Goal: Find specific page/section: Find specific page/section

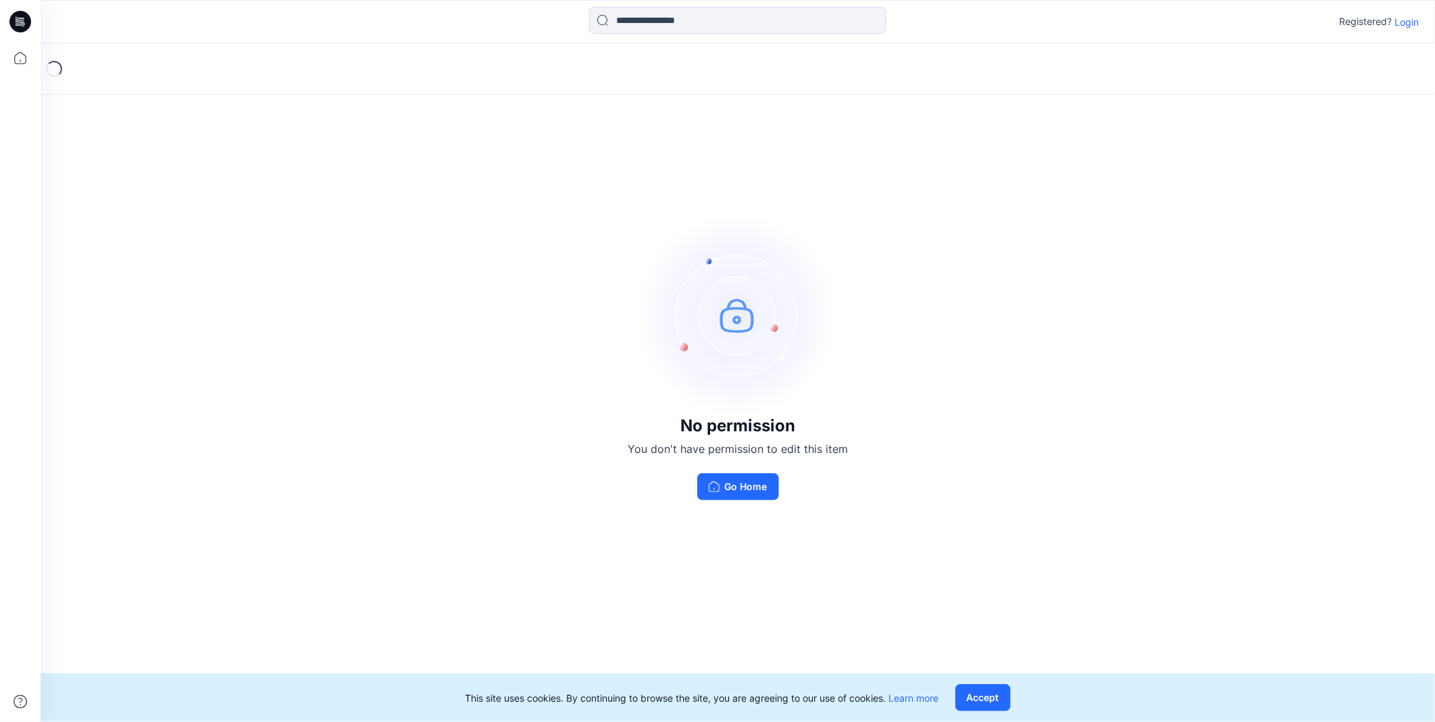
click at [1406, 21] on p "Login" at bounding box center [1407, 22] width 24 height 14
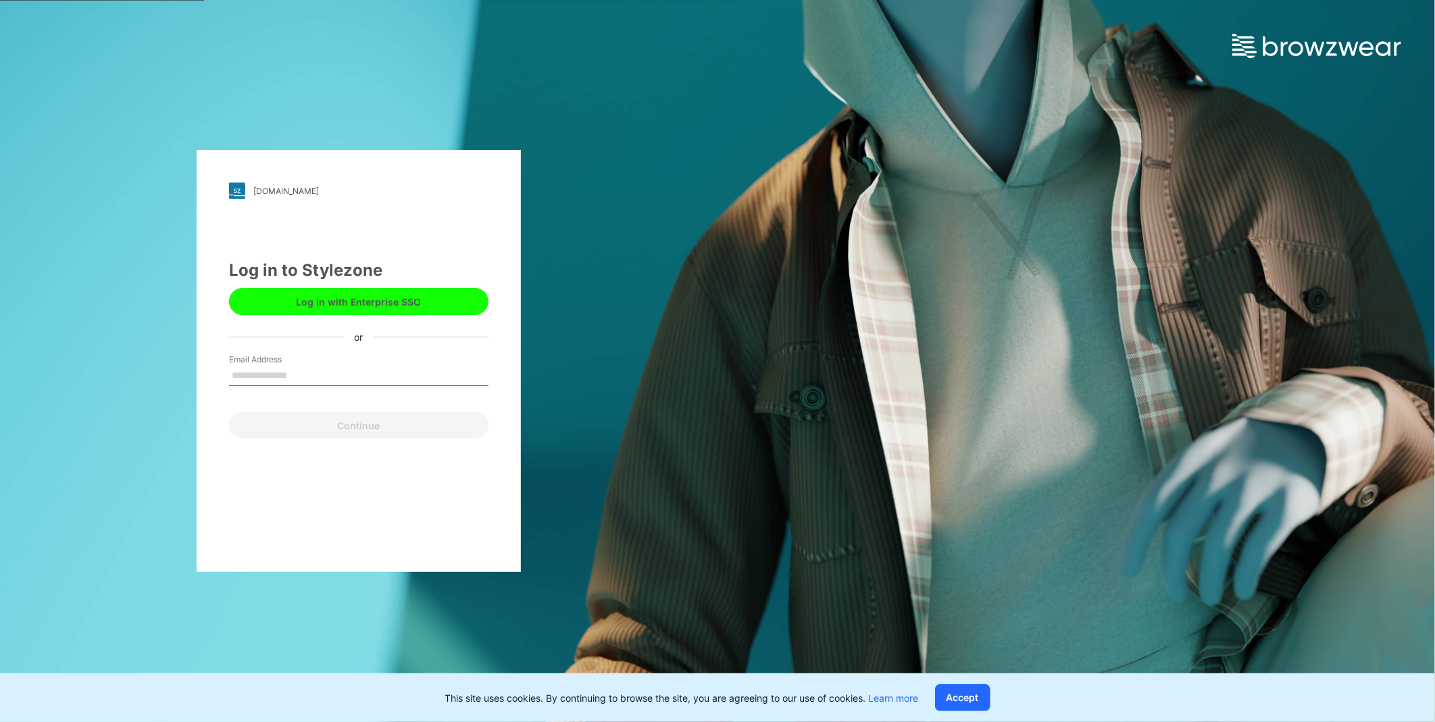
click at [395, 366] on input "Email Address" at bounding box center [359, 376] width 260 height 20
type input "**********"
click at [380, 424] on button "Continue" at bounding box center [359, 425] width 260 height 27
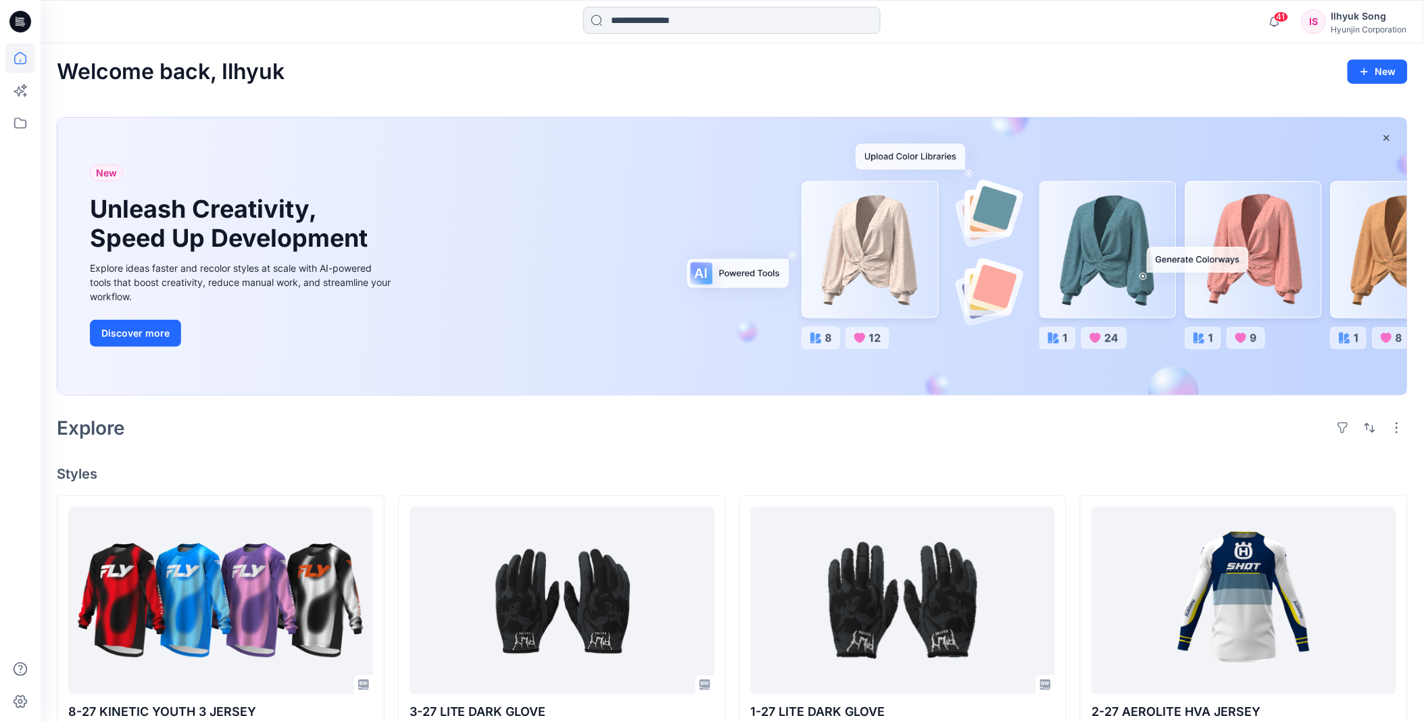
click at [636, 12] on input at bounding box center [731, 20] width 297 height 27
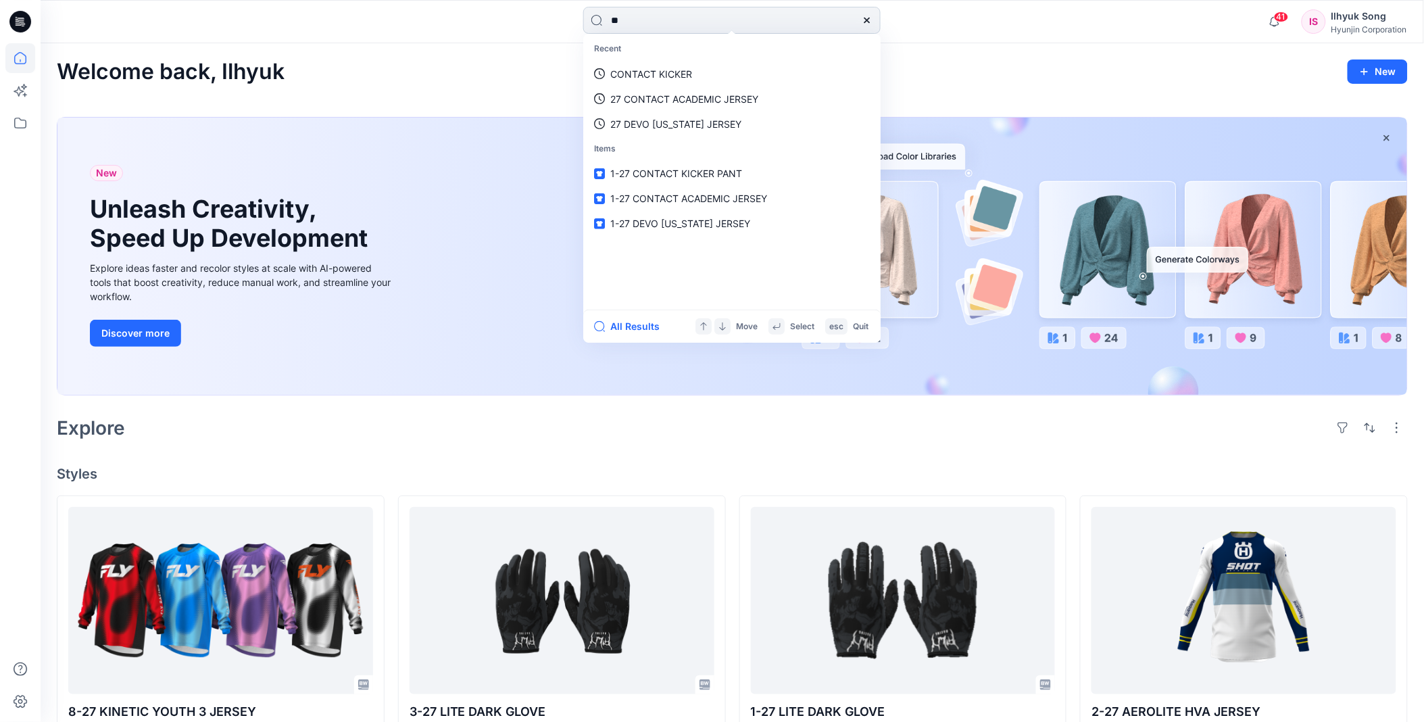
type input "*"
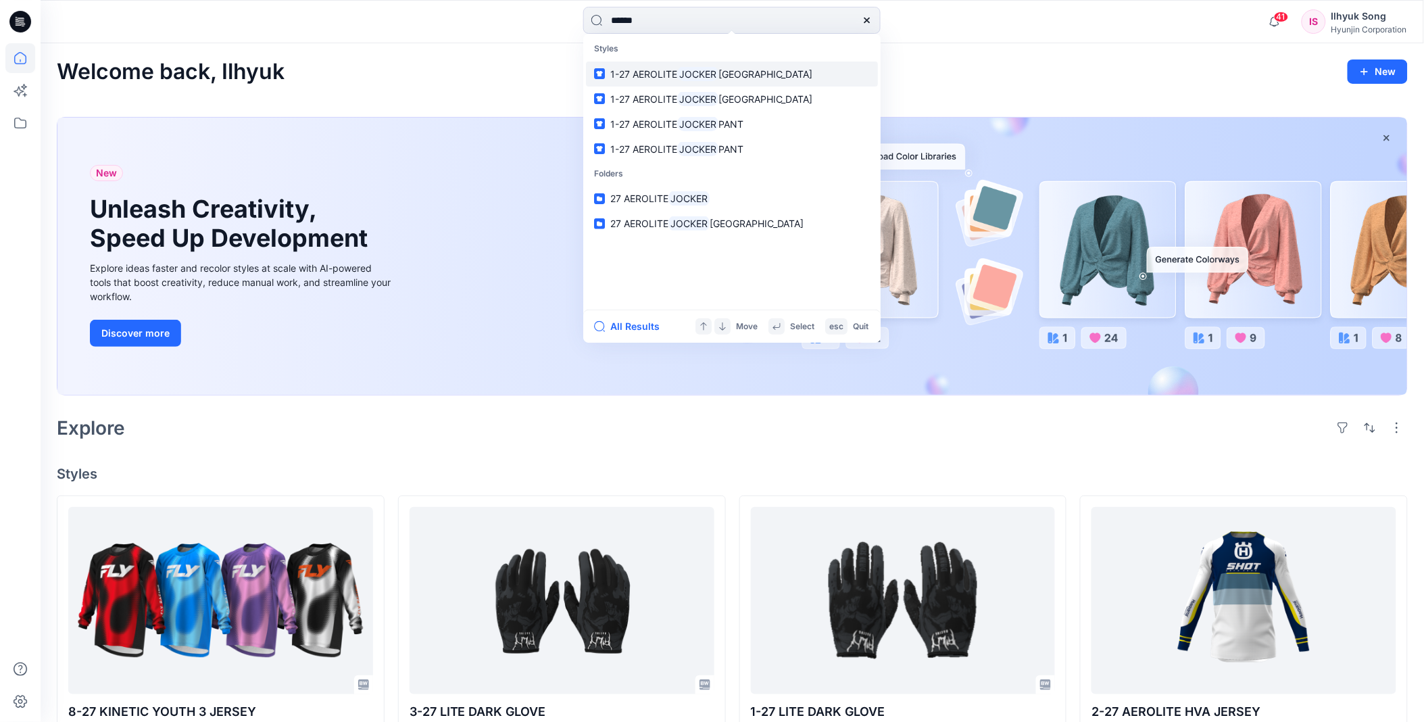
type input "******"
click at [720, 65] on link "1-27 AEROLITE JOCKER JERSEY" at bounding box center [732, 73] width 292 height 25
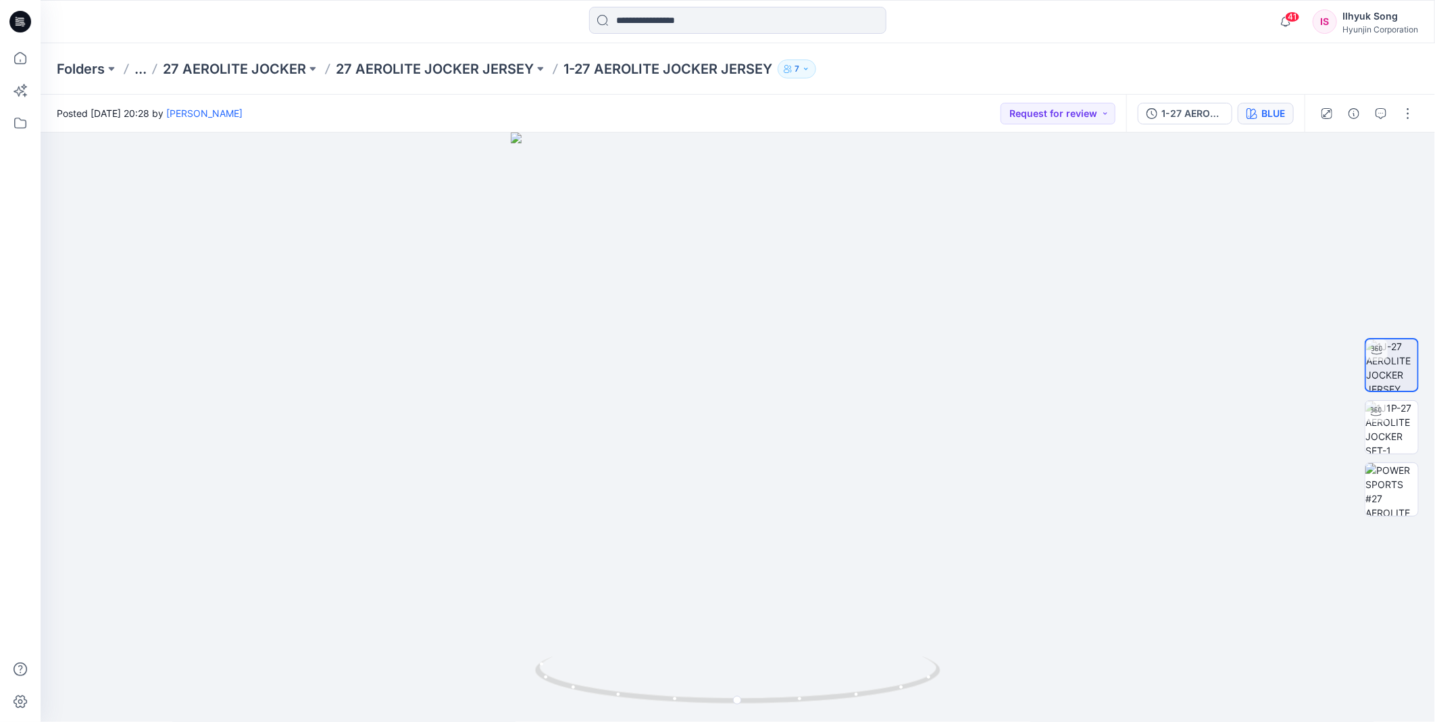
click at [1268, 111] on div "BLUE" at bounding box center [1274, 113] width 24 height 15
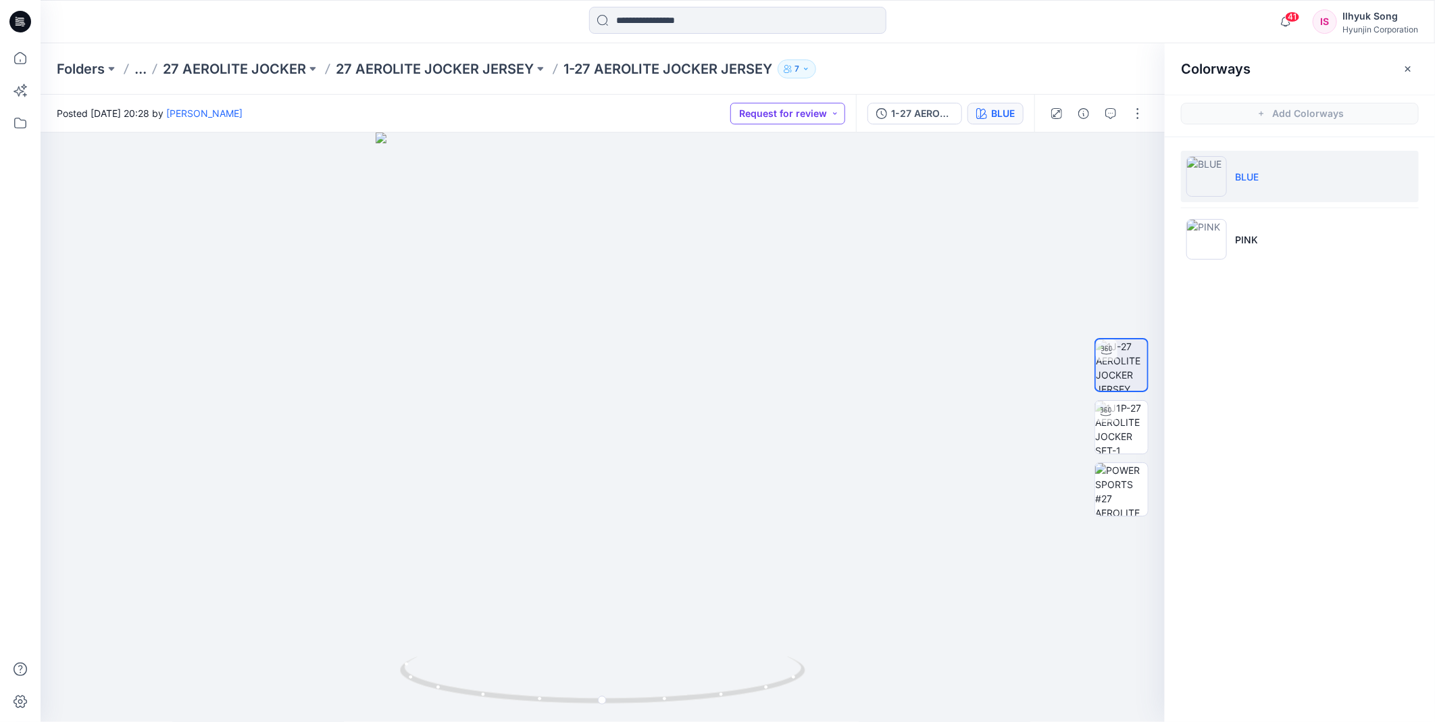
click at [1010, 116] on div "BLUE" at bounding box center [1003, 113] width 24 height 15
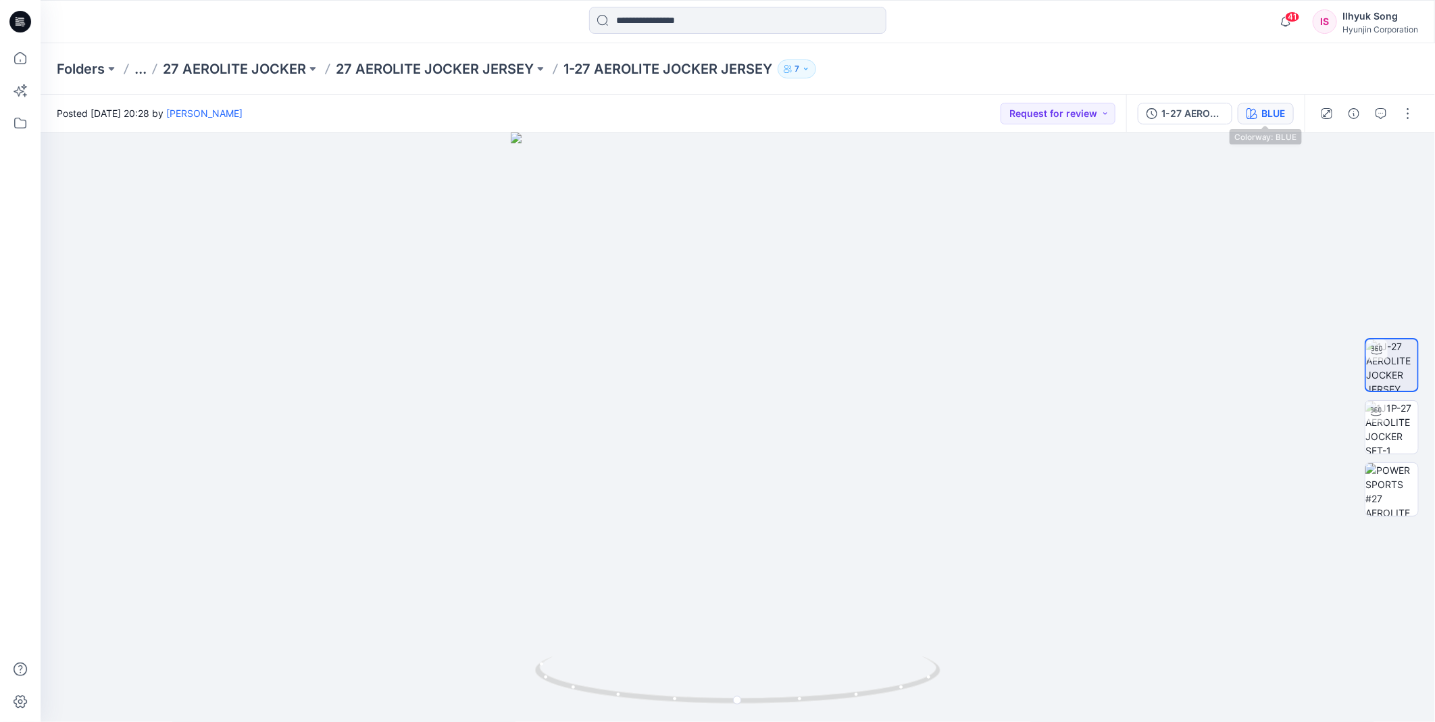
click at [1262, 116] on div "BLUE" at bounding box center [1274, 113] width 24 height 15
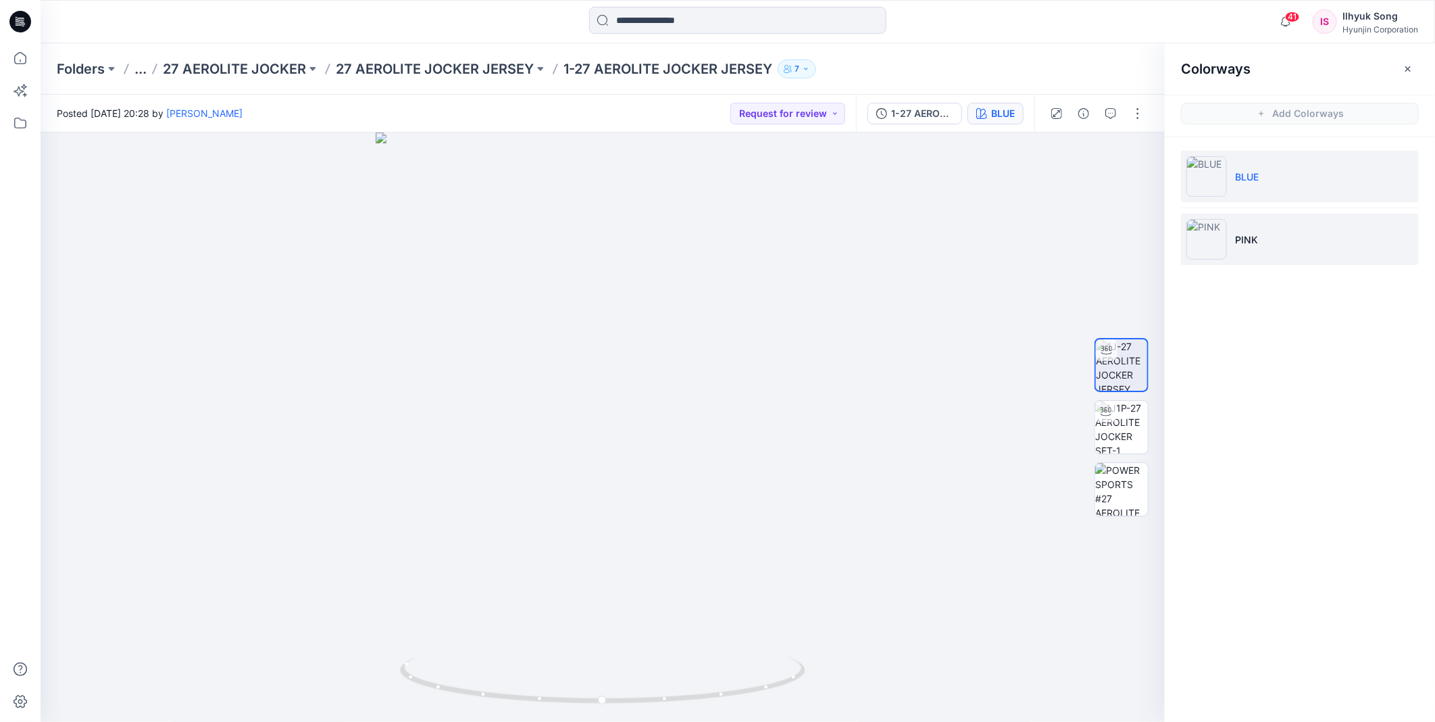
click at [1269, 237] on li "PINK" at bounding box center [1300, 239] width 238 height 51
click at [667, 316] on img at bounding box center [602, 413] width 499 height 620
drag, startPoint x: 660, startPoint y: 319, endPoint x: 589, endPoint y: 327, distance: 71.4
click at [589, 327] on div at bounding box center [603, 426] width 1125 height 589
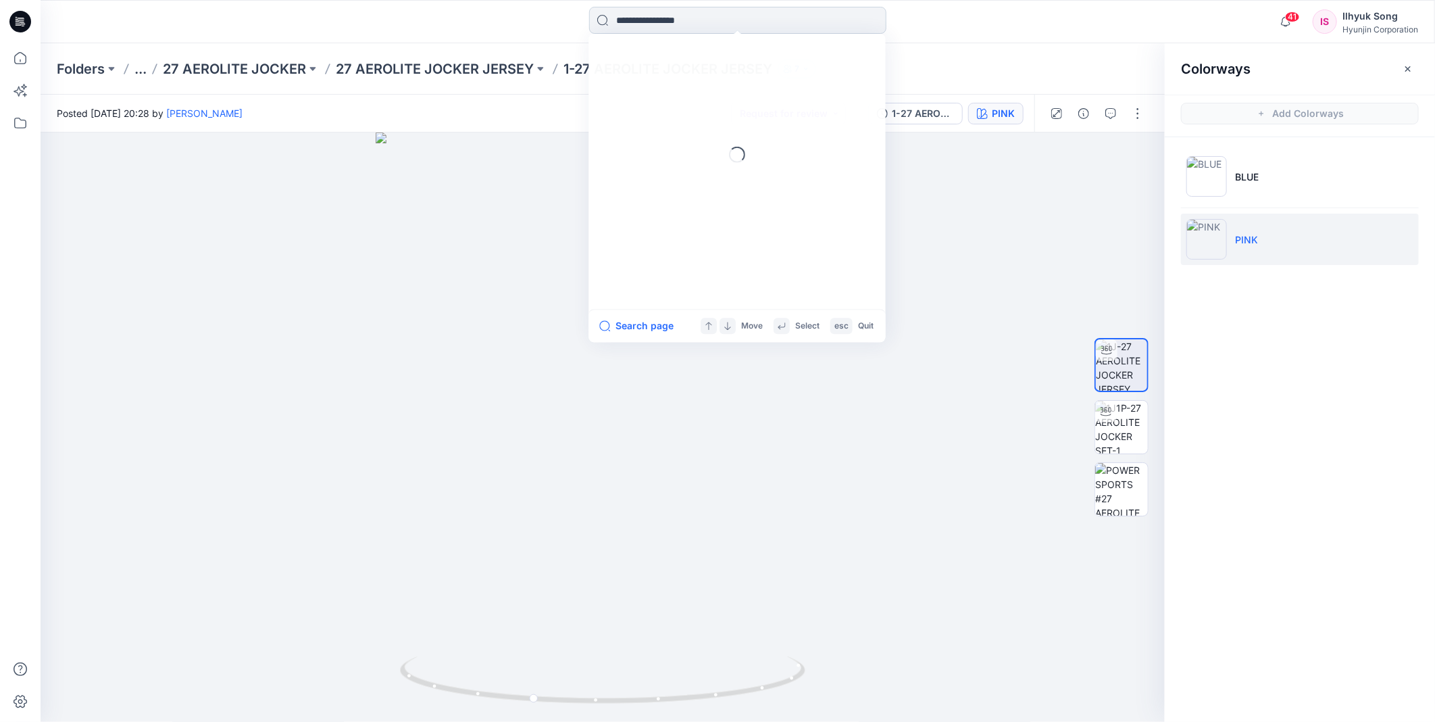
click at [725, 16] on input at bounding box center [737, 20] width 297 height 27
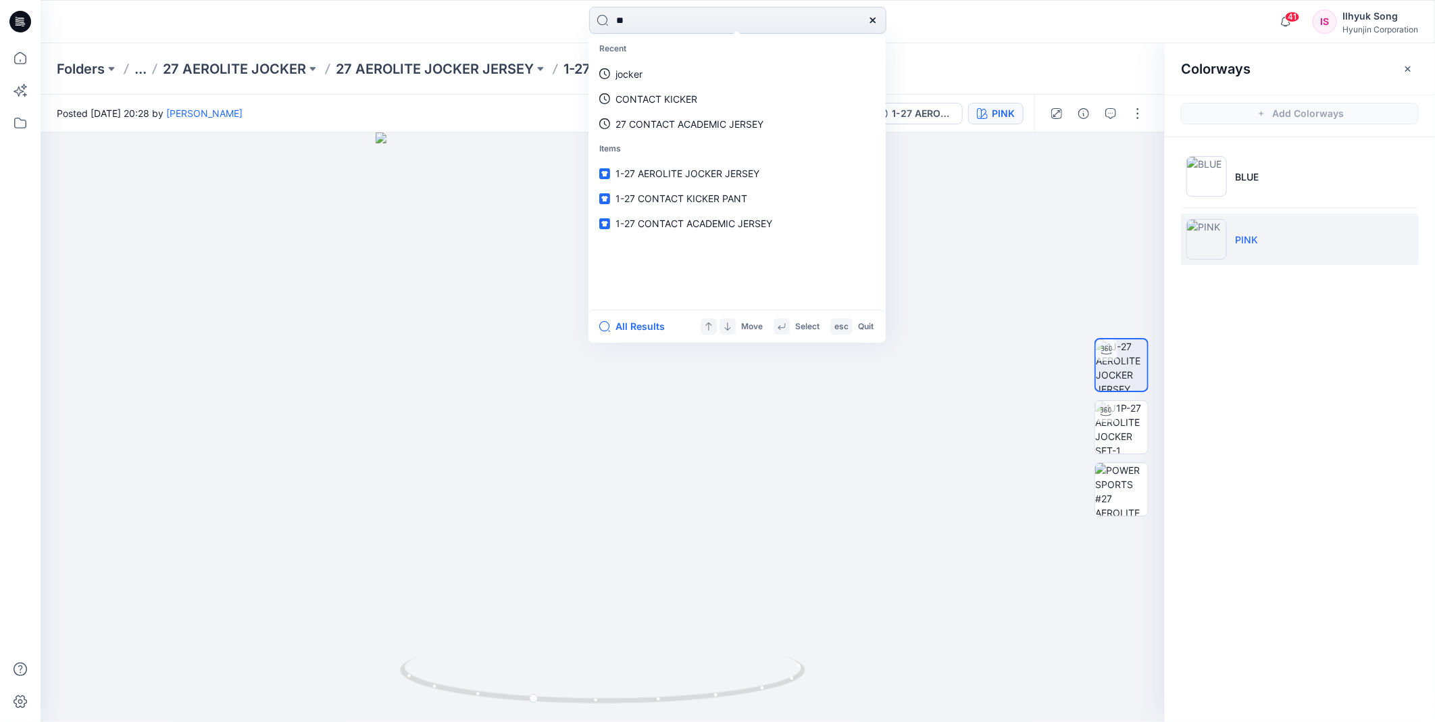
type input "*"
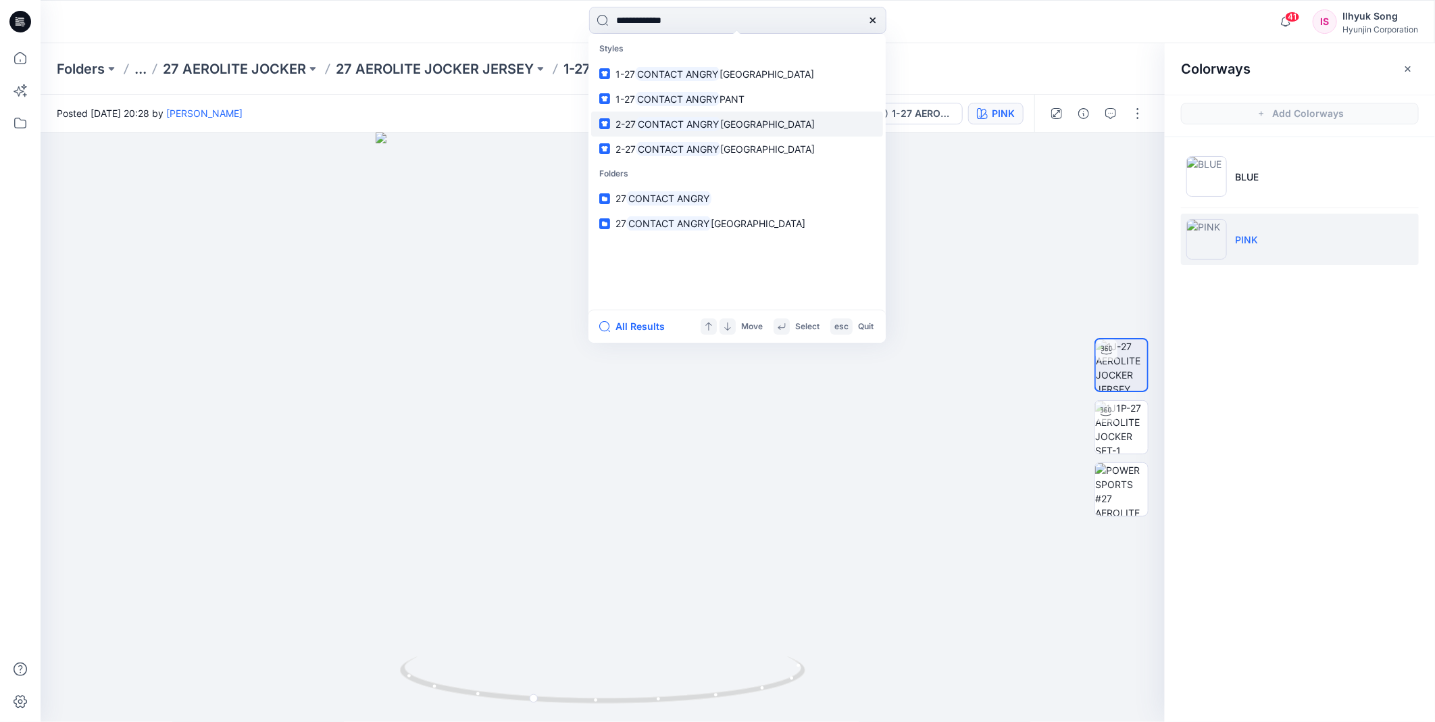
type input "**********"
click at [768, 115] on link "2-27 CONTACT ANGRY JERSEY" at bounding box center [737, 124] width 292 height 25
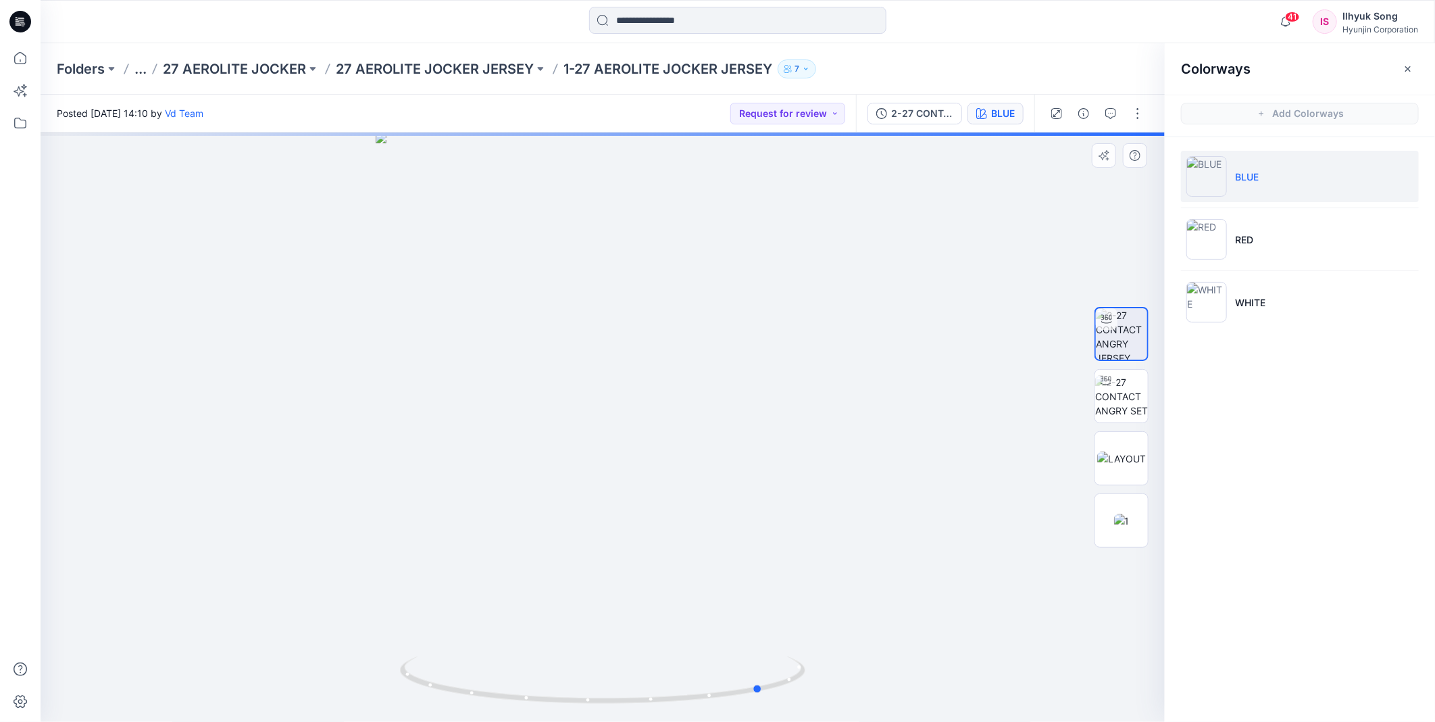
drag, startPoint x: 721, startPoint y: 334, endPoint x: 882, endPoint y: 320, distance: 161.5
click at [882, 320] on div at bounding box center [603, 426] width 1125 height 589
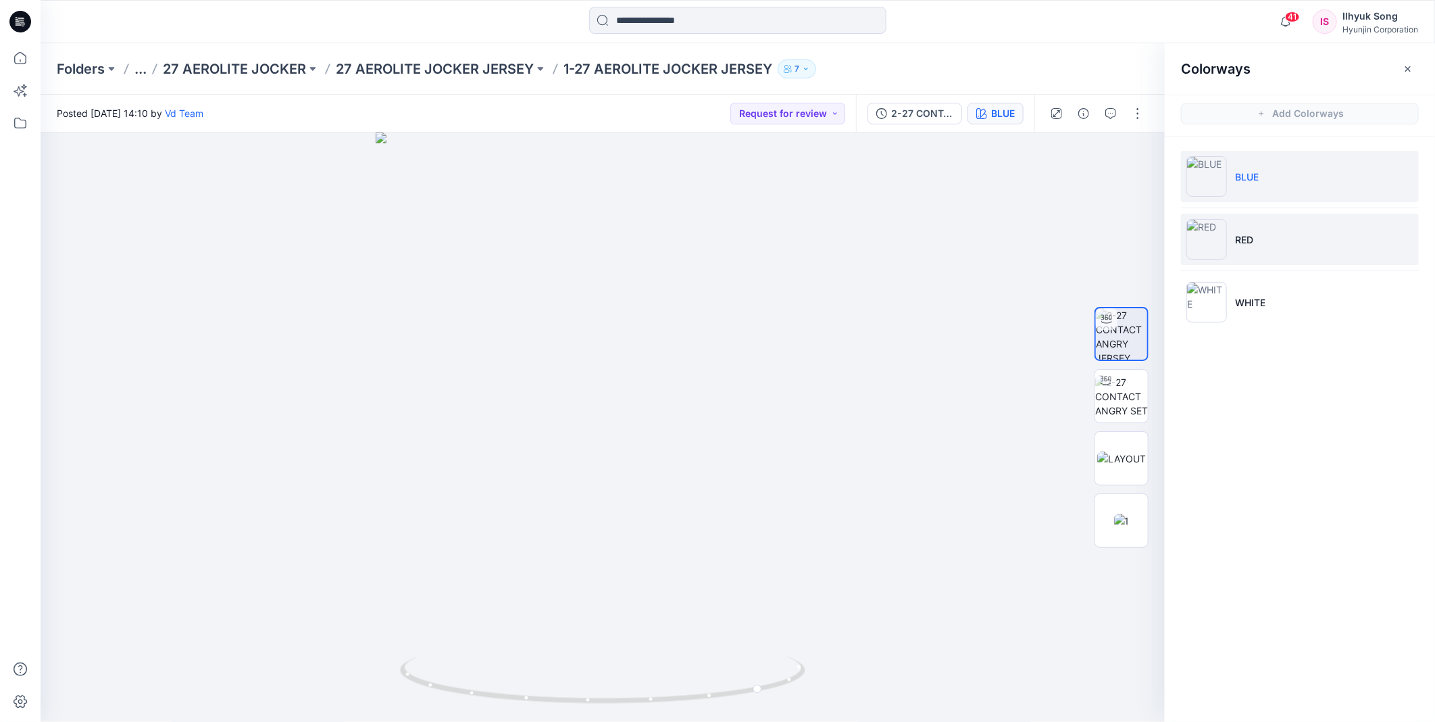
click at [1253, 224] on li "RED" at bounding box center [1300, 239] width 238 height 51
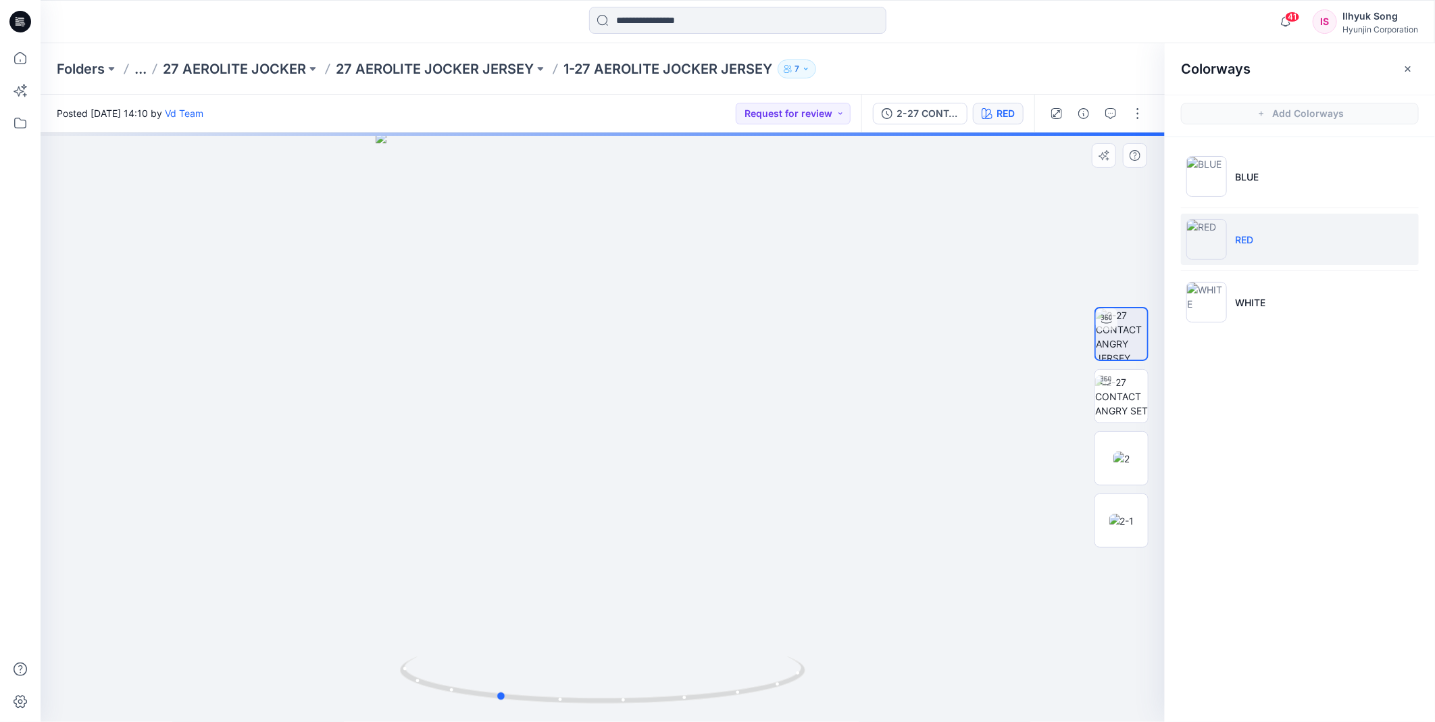
drag, startPoint x: 666, startPoint y: 280, endPoint x: 966, endPoint y: 245, distance: 302.9
click at [966, 245] on div at bounding box center [603, 426] width 1125 height 589
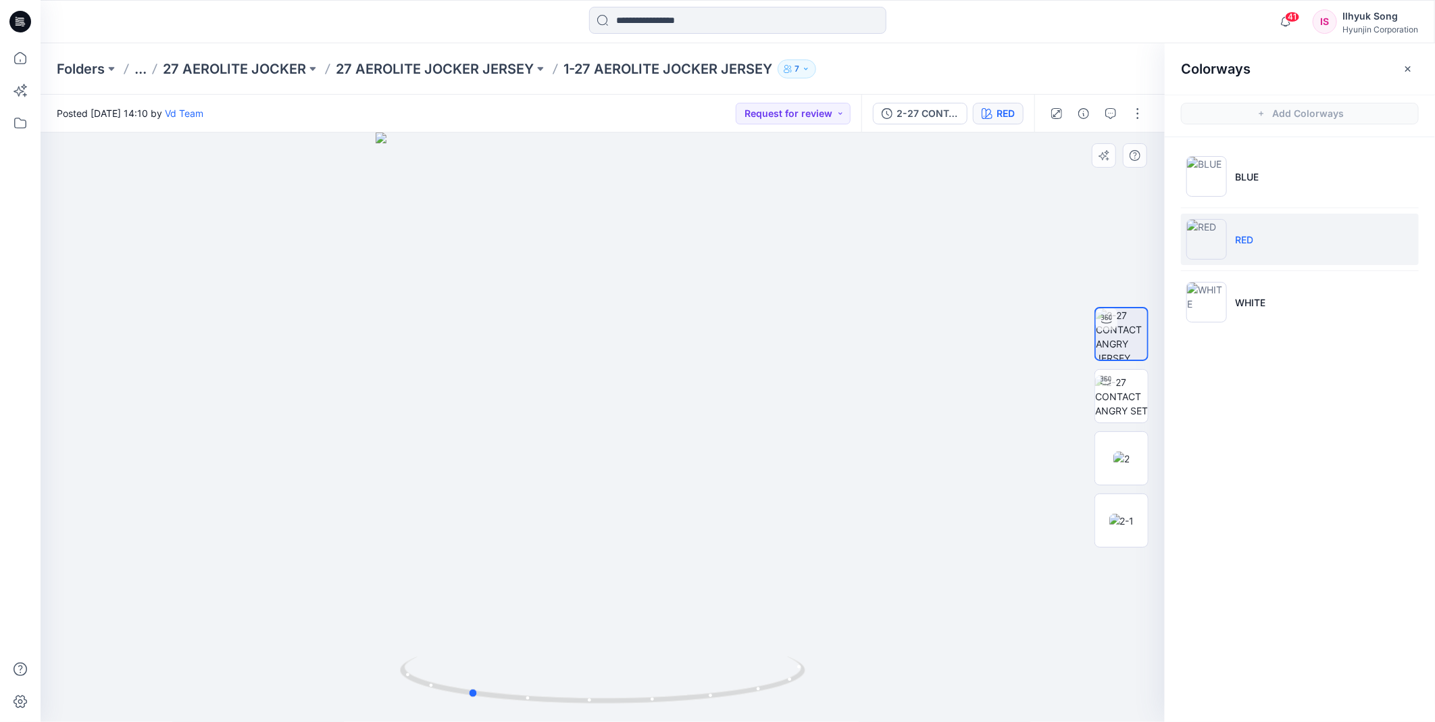
drag, startPoint x: 550, startPoint y: 376, endPoint x: 928, endPoint y: 343, distance: 379.2
click at [928, 343] on div at bounding box center [603, 426] width 1125 height 589
click at [1245, 301] on p "WHITE" at bounding box center [1250, 302] width 30 height 14
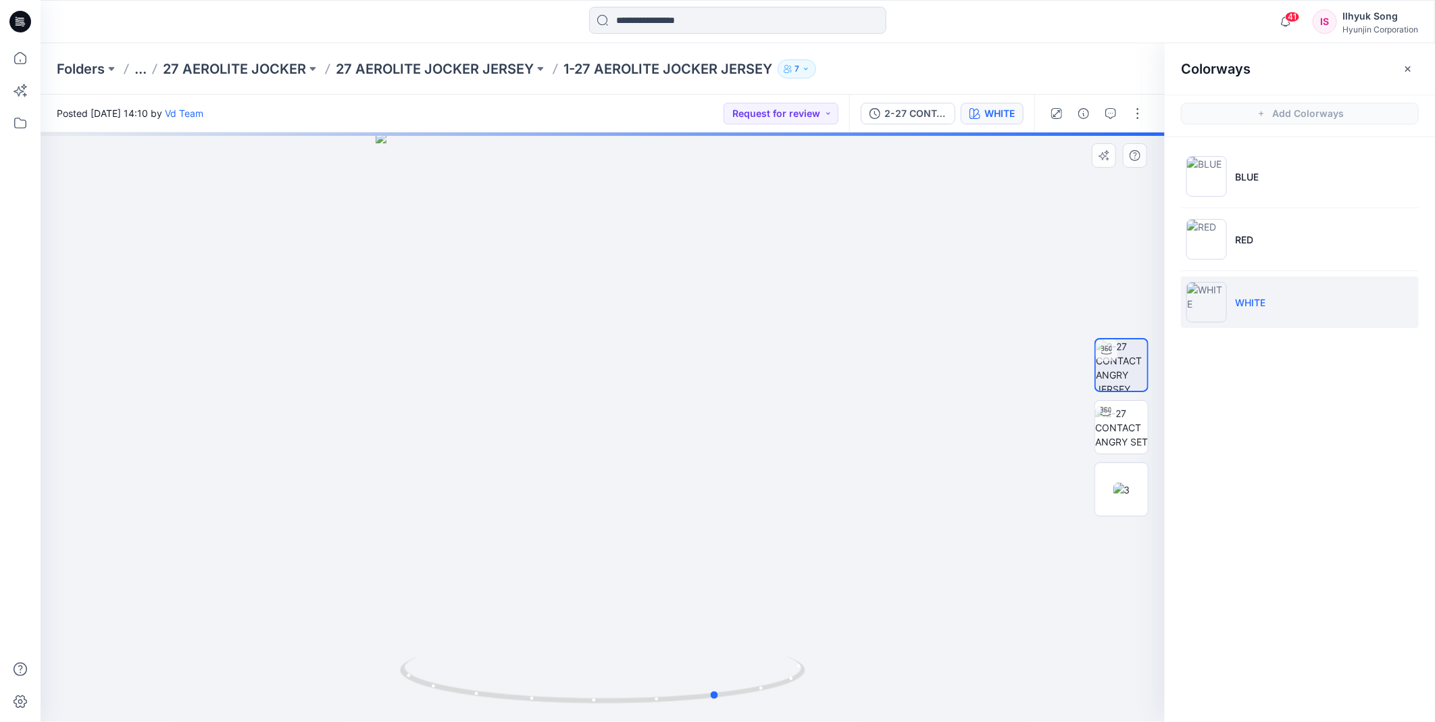
drag, startPoint x: 360, startPoint y: 376, endPoint x: 880, endPoint y: 330, distance: 522.4
click at [880, 330] on div at bounding box center [603, 426] width 1125 height 589
drag, startPoint x: 514, startPoint y: 358, endPoint x: 833, endPoint y: 325, distance: 320.7
click at [833, 327] on div at bounding box center [603, 426] width 1125 height 589
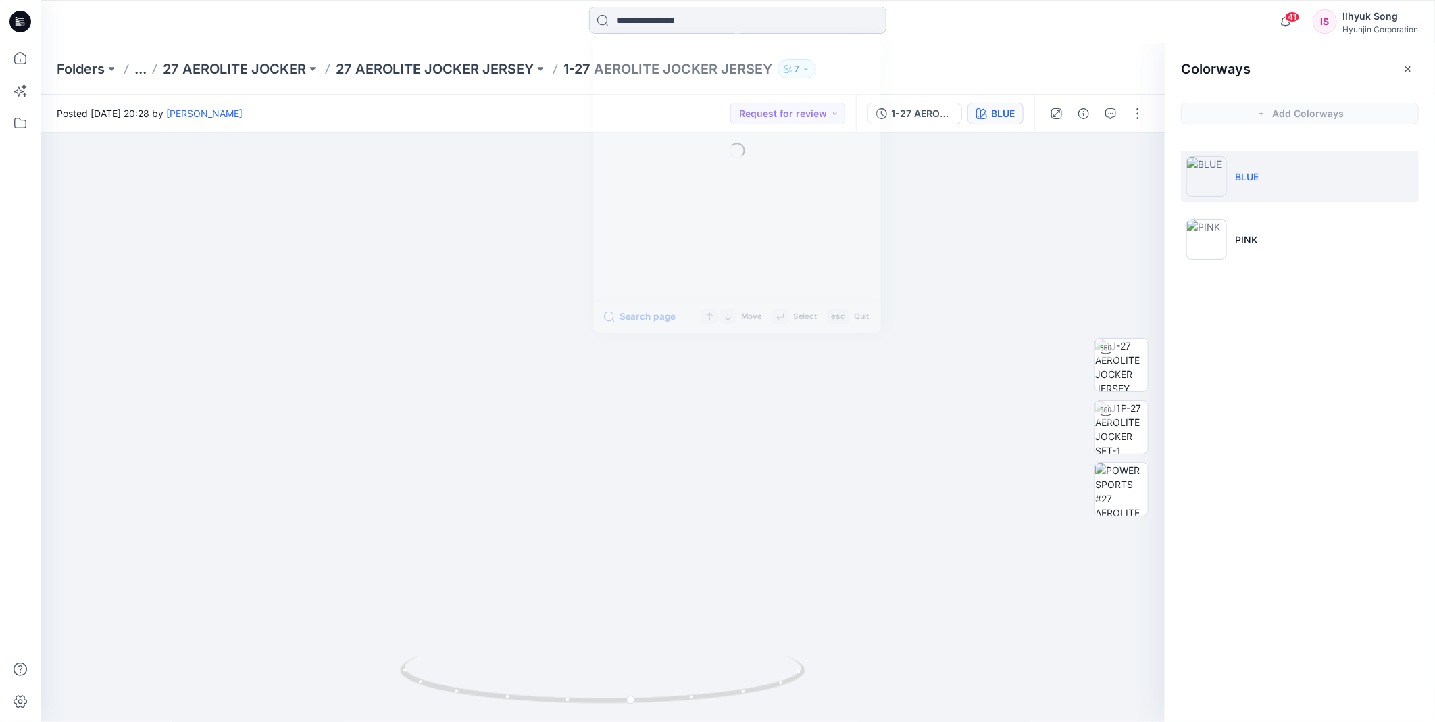
click at [703, 26] on input at bounding box center [737, 20] width 297 height 27
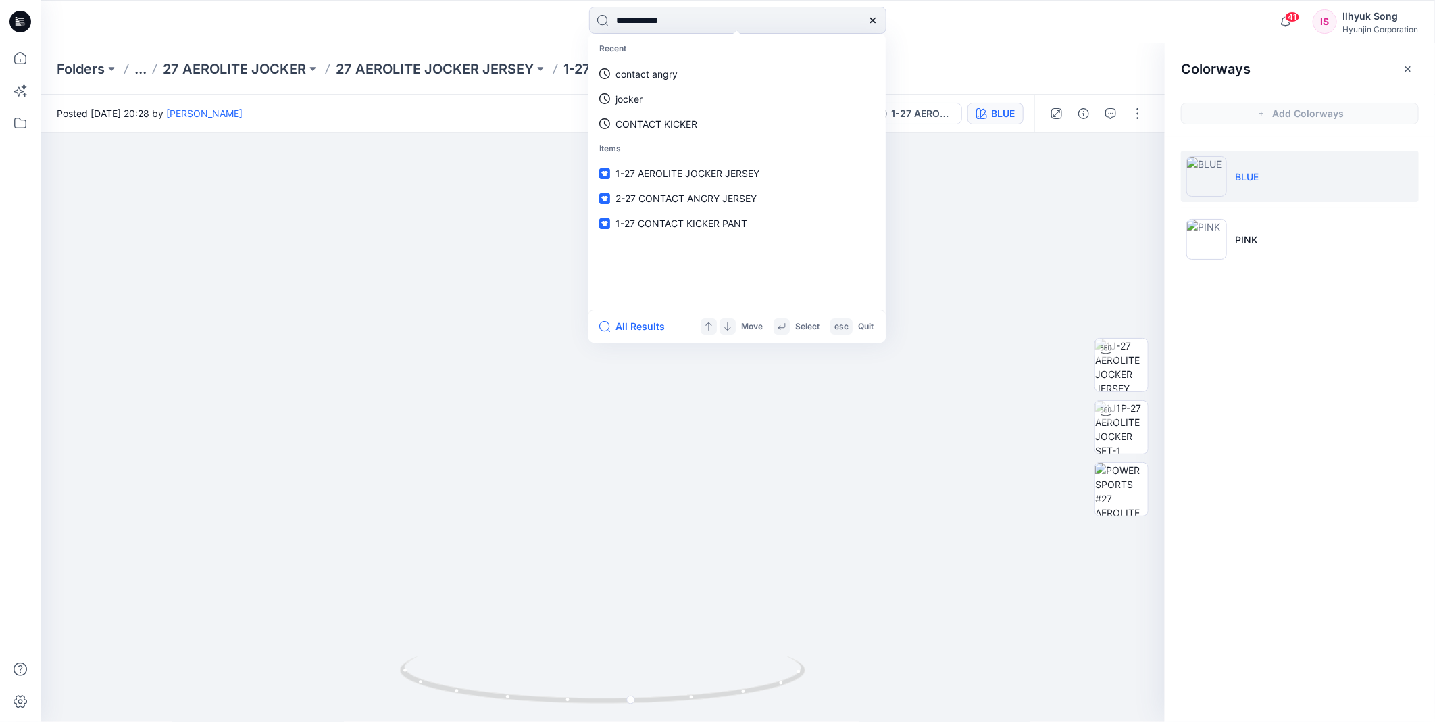
type input "**********"
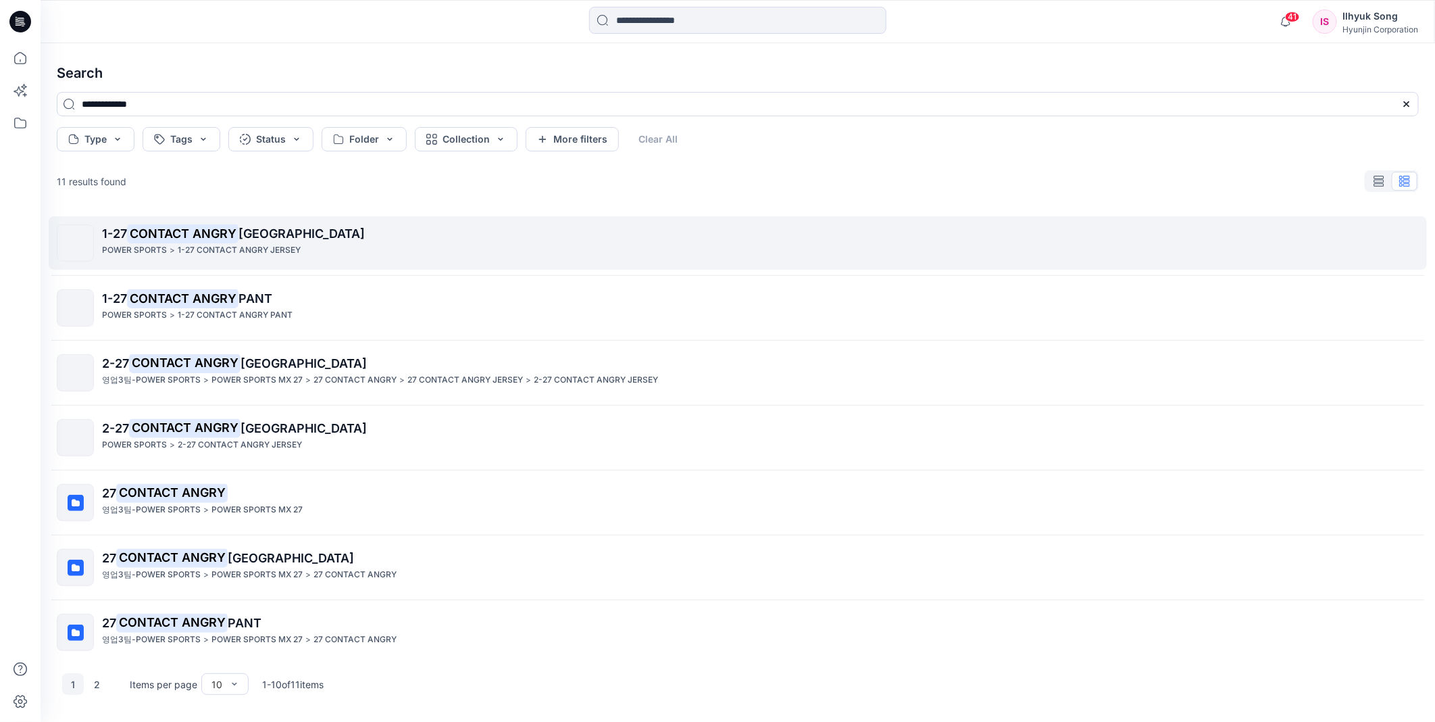
click at [199, 226] on mark "CONTACT ANGRY" at bounding box center [183, 233] width 112 height 19
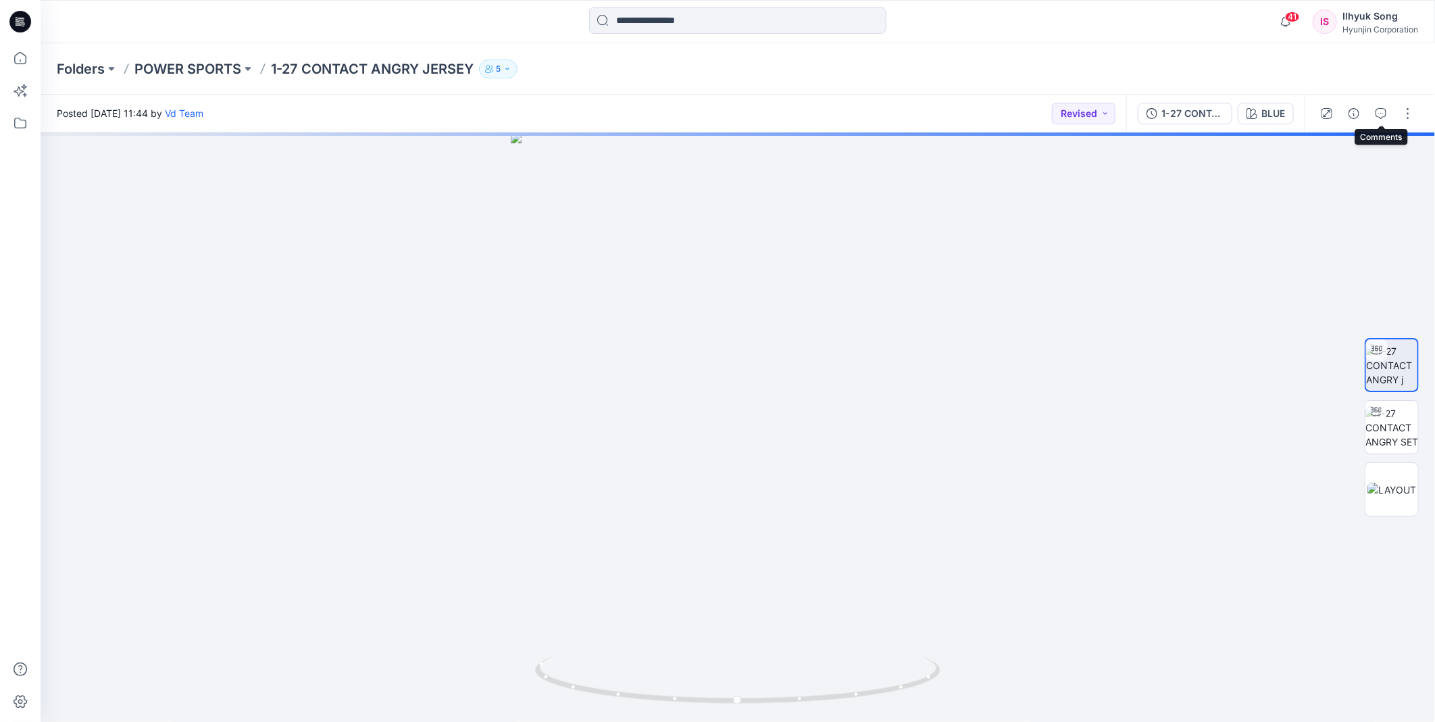
click at [1376, 118] on button "button" at bounding box center [1382, 114] width 22 height 22
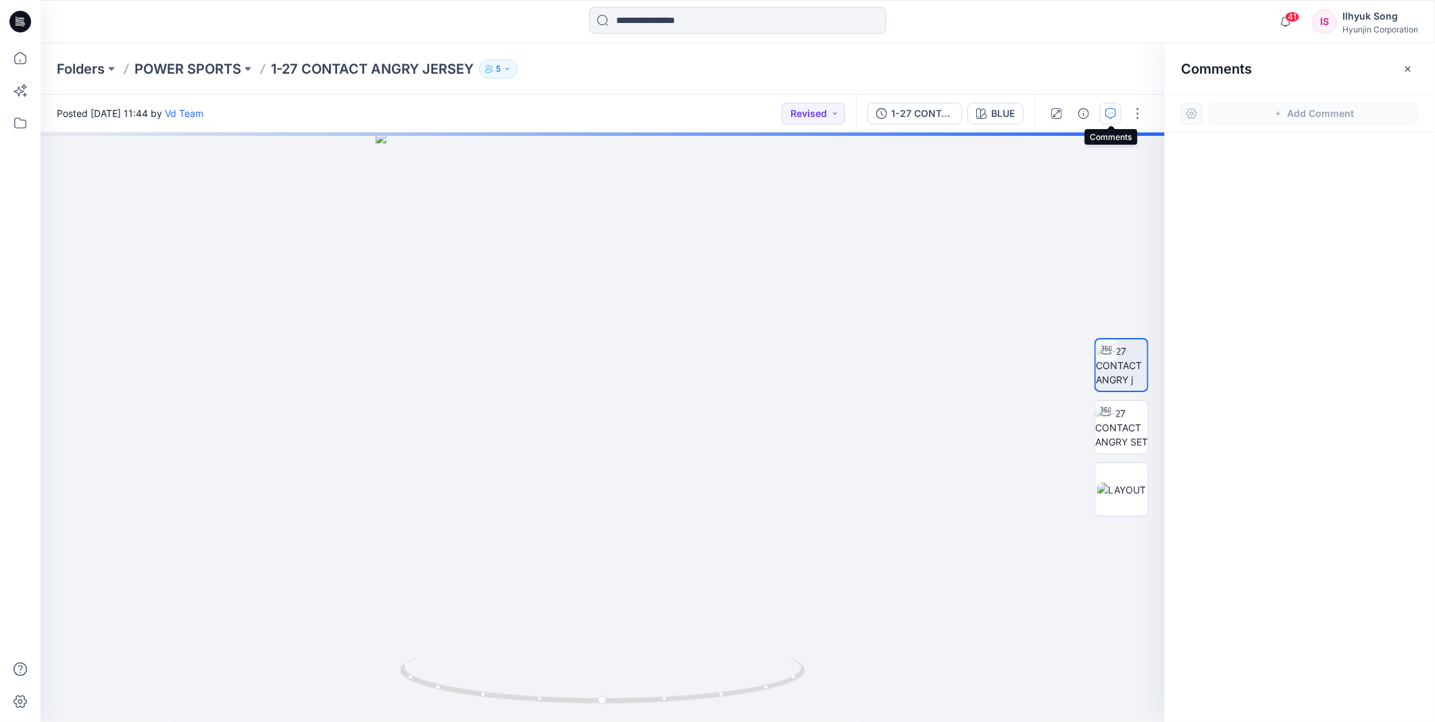
click at [1117, 104] on button "button" at bounding box center [1111, 114] width 22 height 22
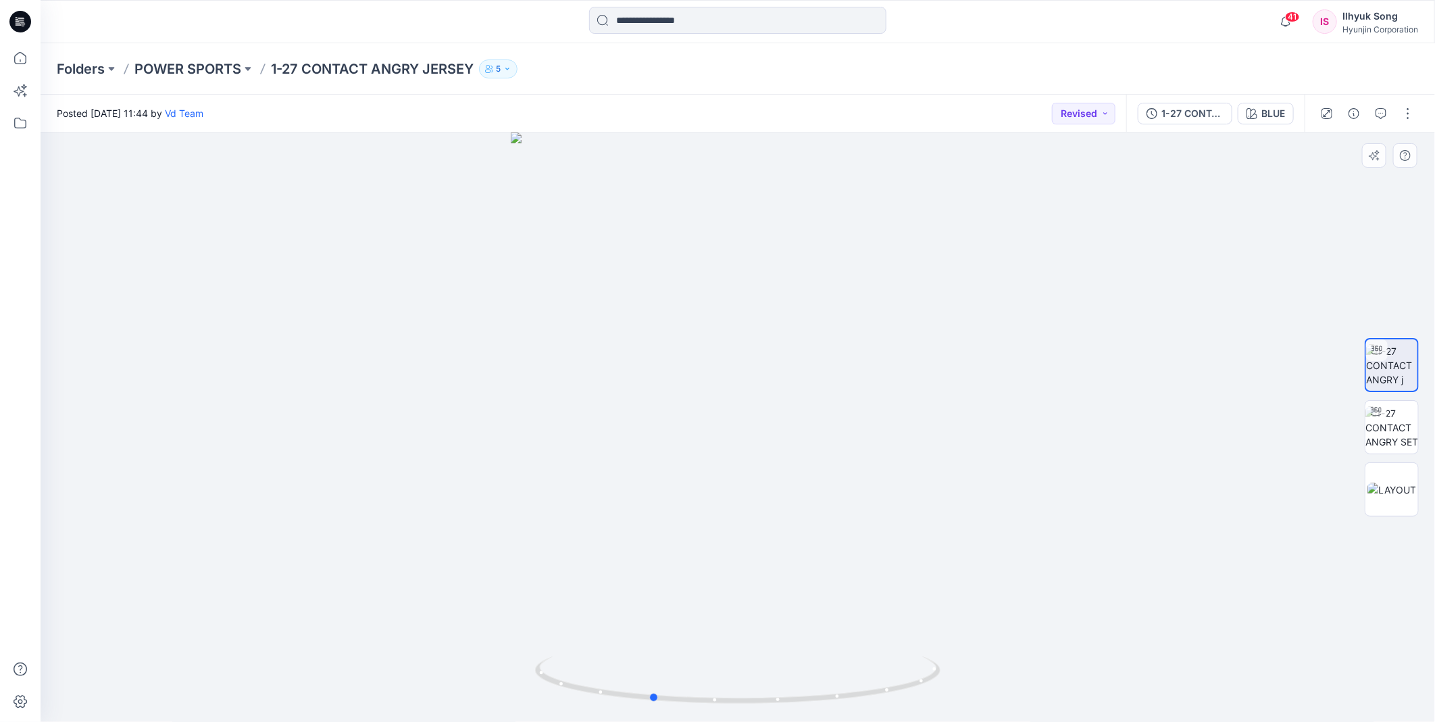
drag, startPoint x: 762, startPoint y: 426, endPoint x: 951, endPoint y: 468, distance: 193.8
click at [951, 468] on div at bounding box center [738, 426] width 1395 height 589
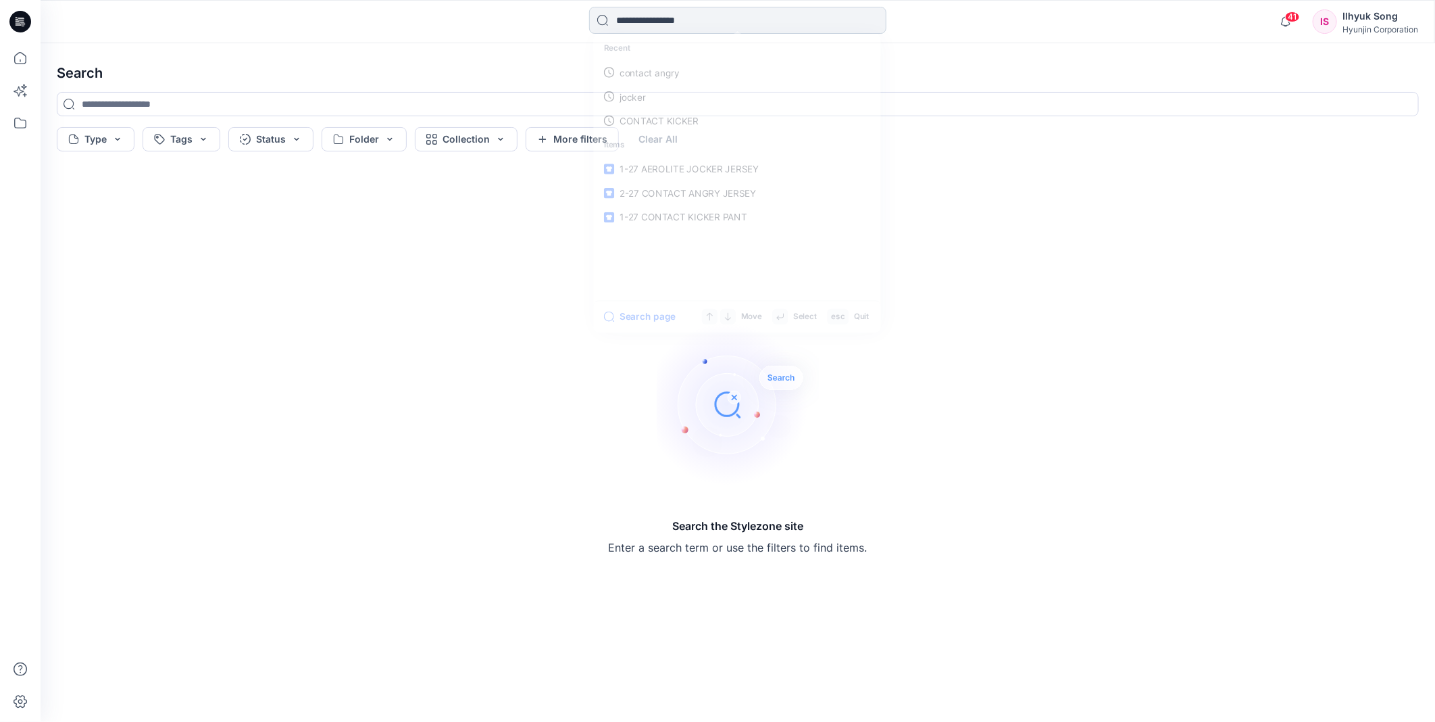
click at [647, 27] on input at bounding box center [737, 20] width 297 height 27
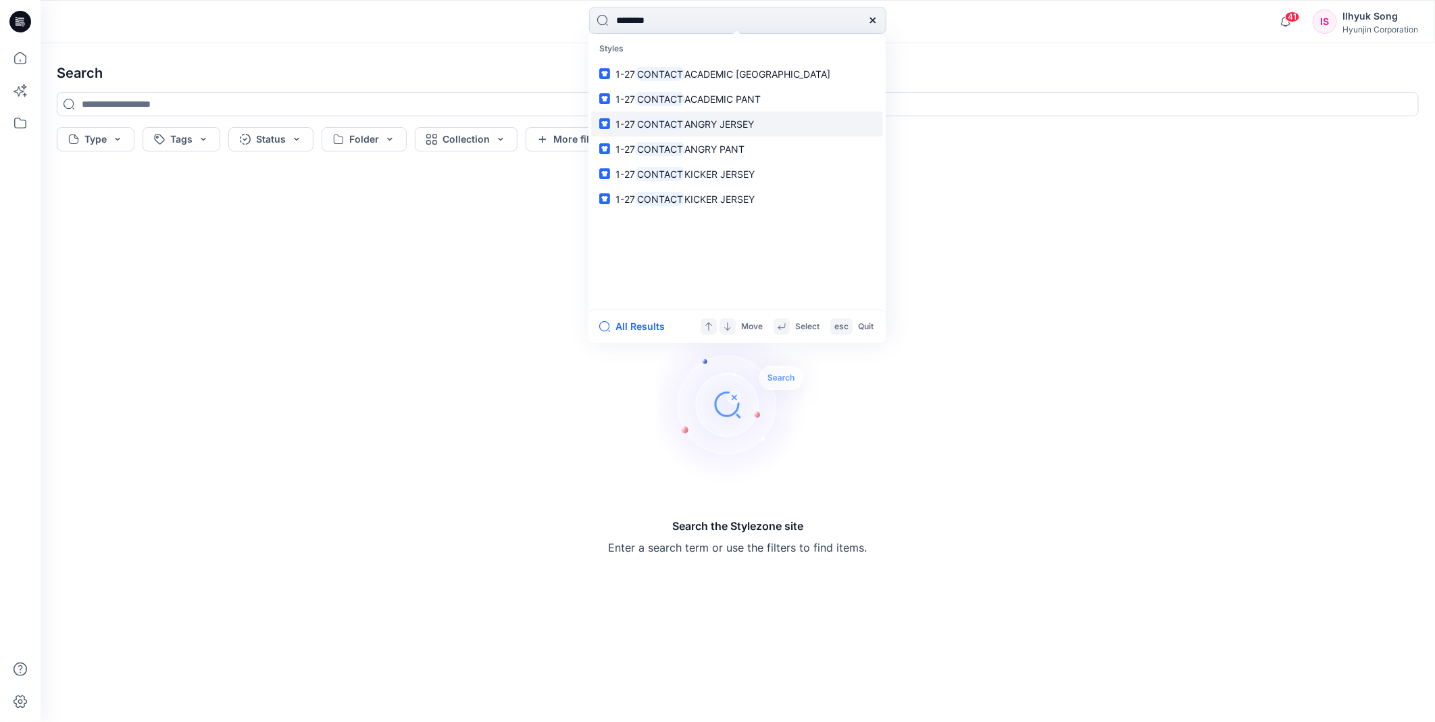
type input "*******"
click at [727, 125] on span "ANGRY JERSEY" at bounding box center [720, 123] width 70 height 11
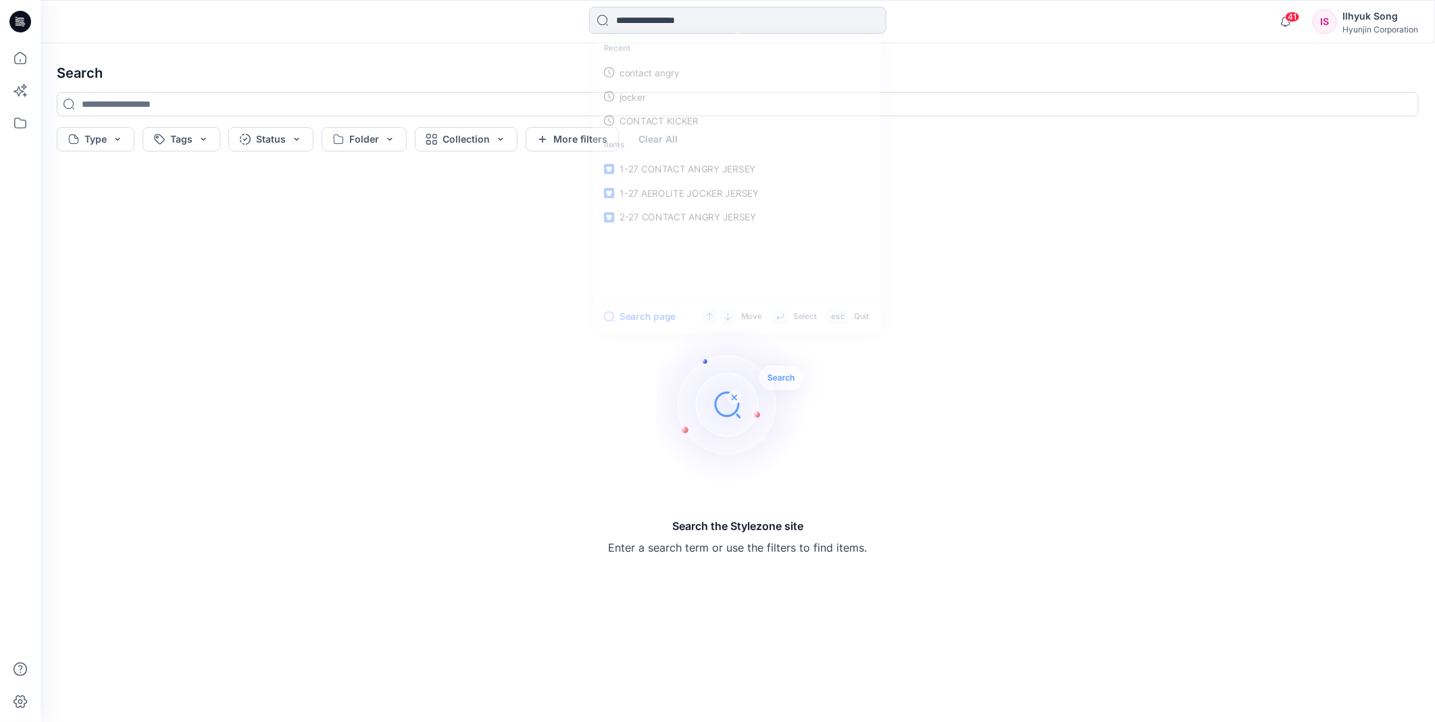
click at [647, 20] on input at bounding box center [737, 20] width 297 height 27
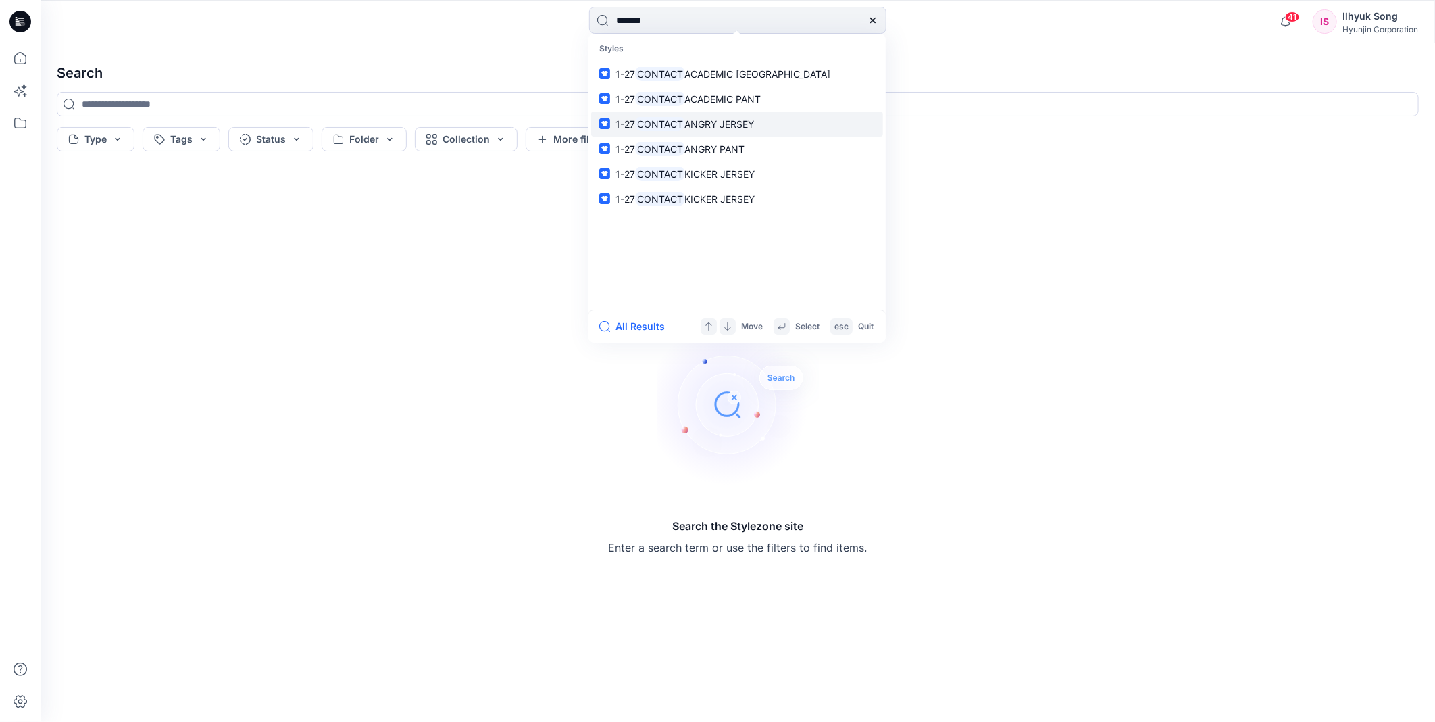
type input "*******"
click at [755, 118] on span "ANGRY JERSEY" at bounding box center [720, 123] width 70 height 11
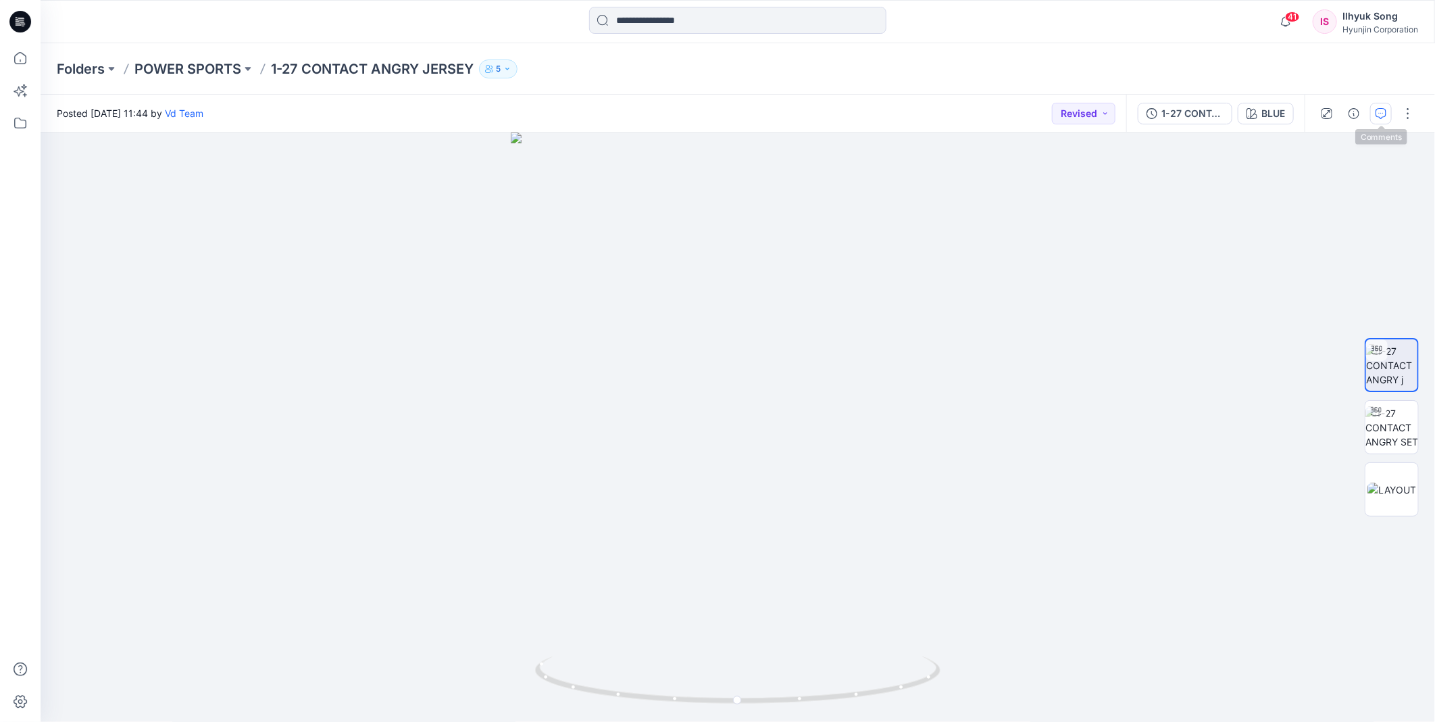
click at [1381, 119] on button "button" at bounding box center [1382, 114] width 22 height 22
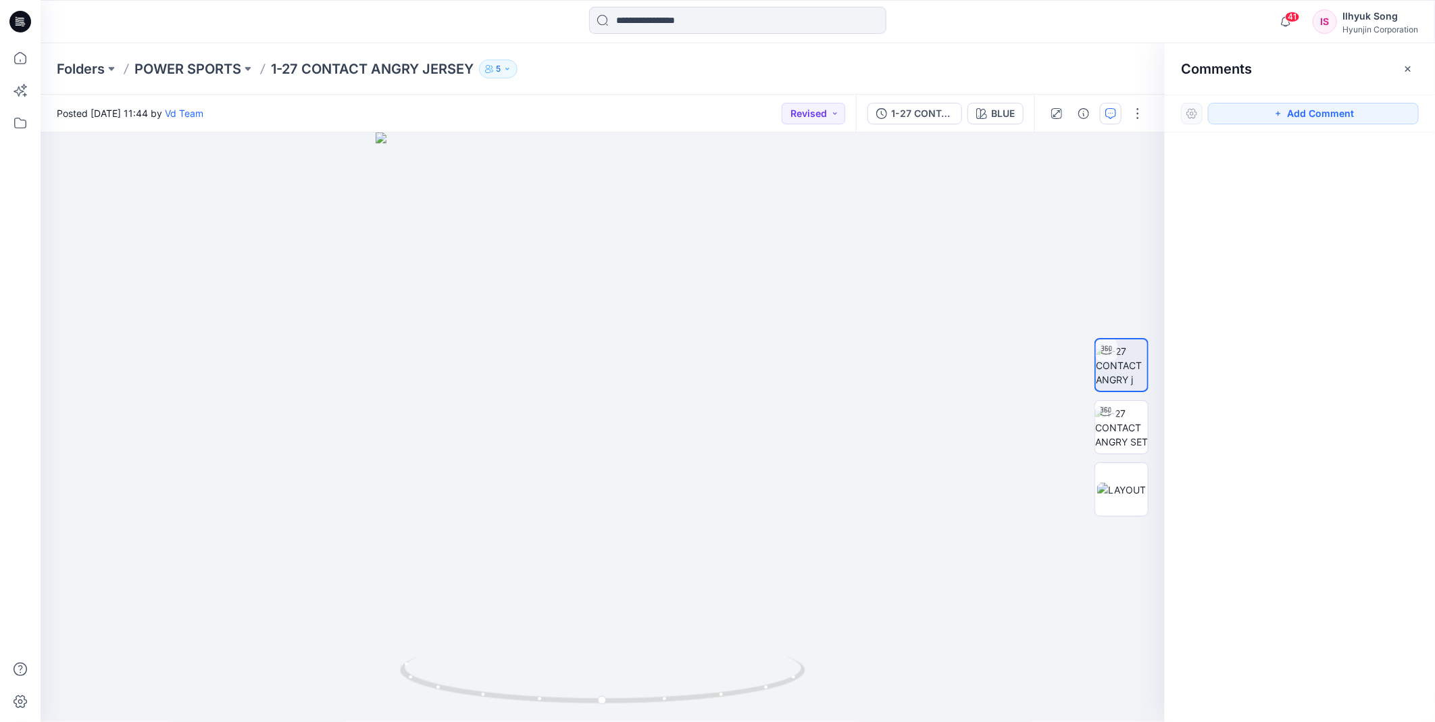
click at [407, 76] on p "1-27 CONTACT ANGRY JERSEY" at bounding box center [372, 68] width 203 height 19
click at [401, 72] on p "1-27 CONTACT ANGRY JERSEY" at bounding box center [372, 68] width 203 height 19
click at [656, 32] on input at bounding box center [737, 20] width 297 height 27
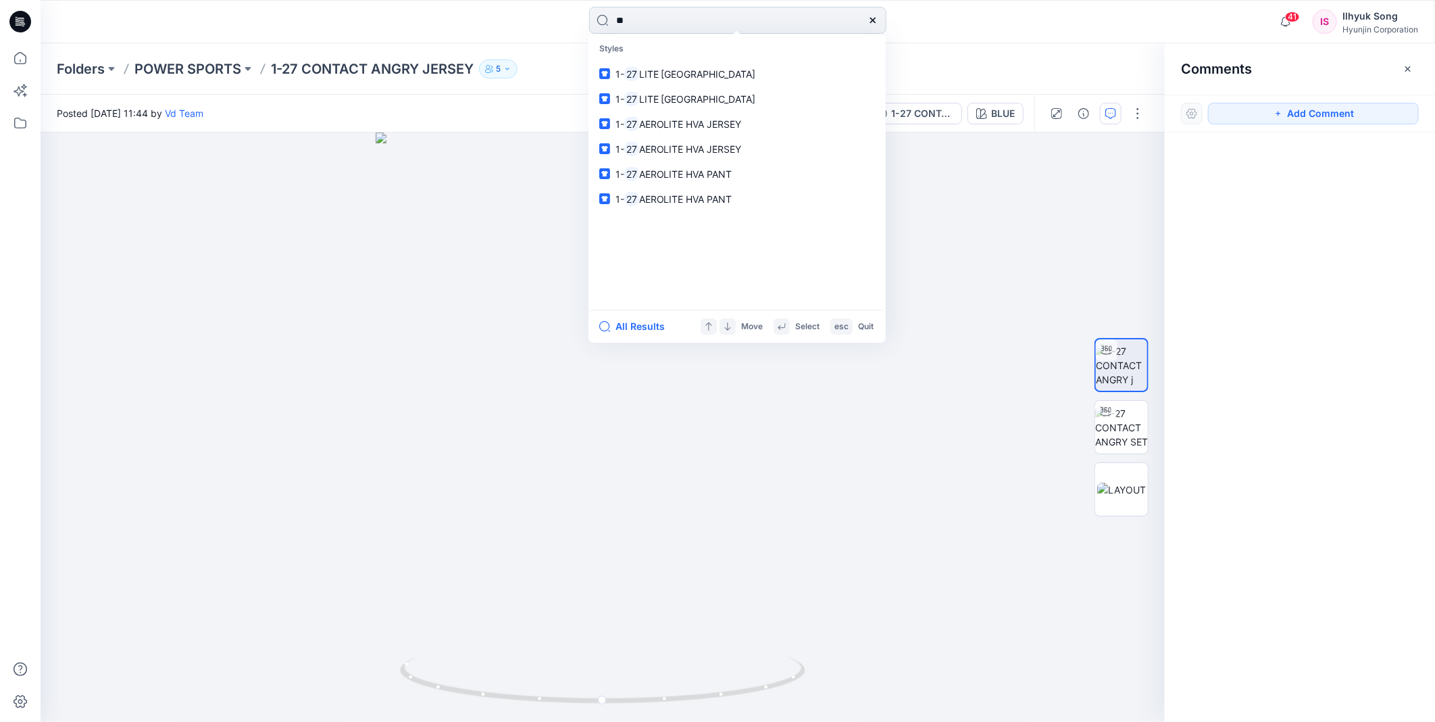
type input "*"
type input "*******"
click at [188, 240] on div at bounding box center [603, 426] width 1125 height 589
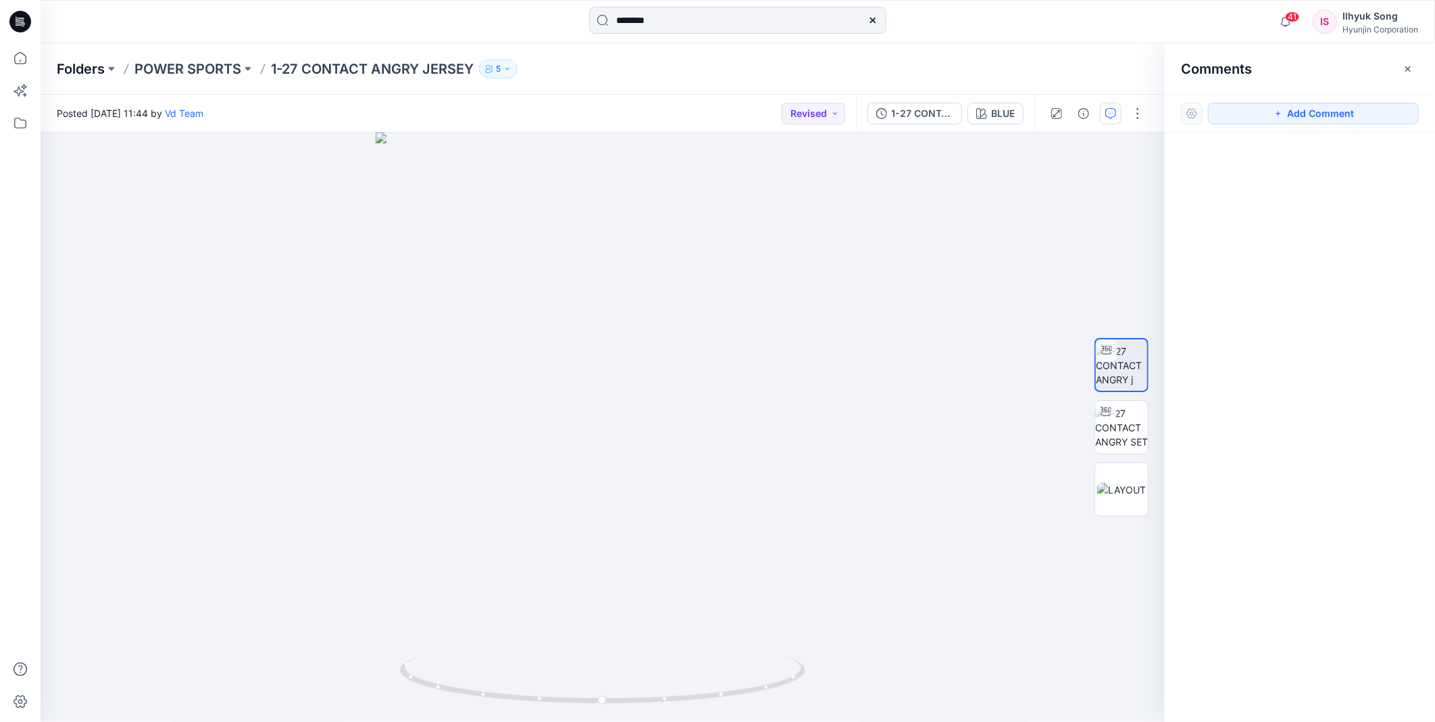
click at [72, 62] on p "Folders" at bounding box center [81, 68] width 48 height 19
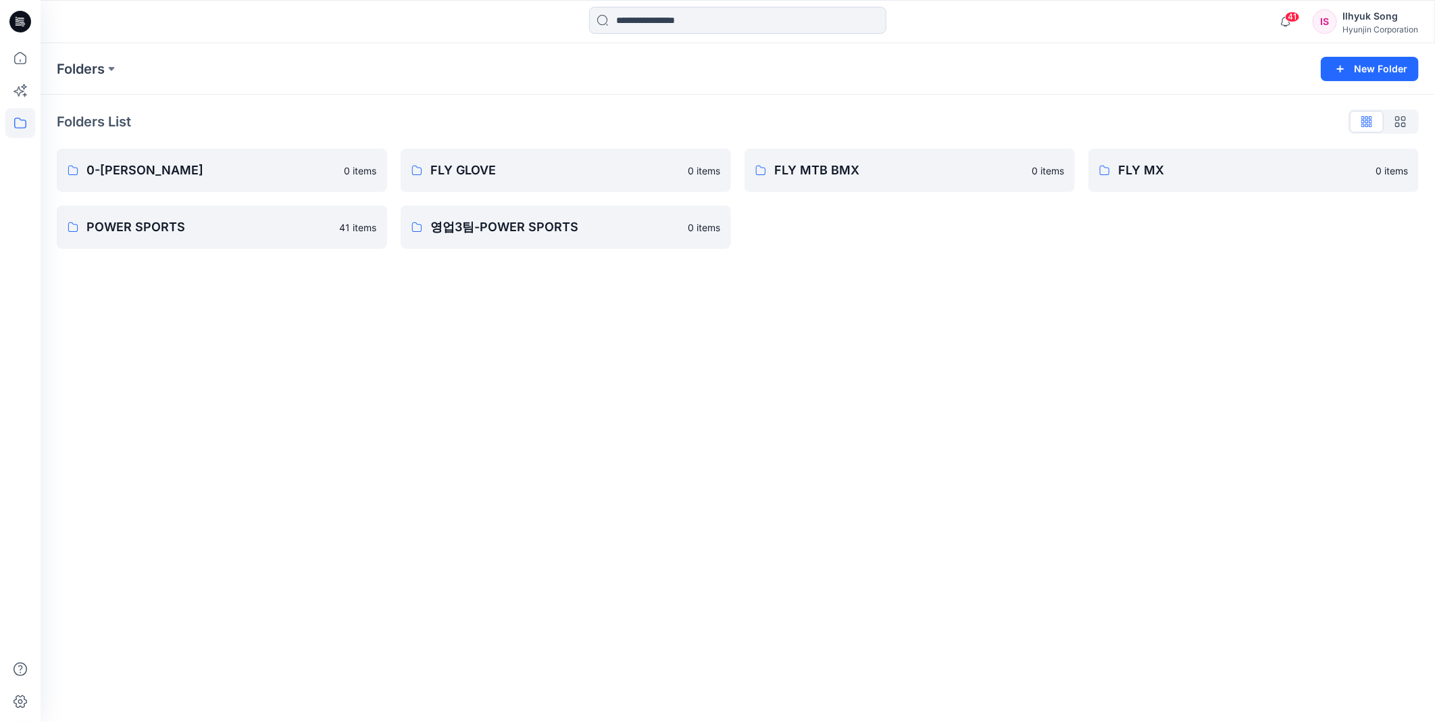
click at [187, 254] on div "Folders List 0-HYUNJIN 0 items POWER SPORTS 41 items FLY GLOVE 0 items 영업3팀-POW…" at bounding box center [738, 180] width 1395 height 170
click at [172, 230] on p "POWER SPORTS" at bounding box center [209, 227] width 245 height 19
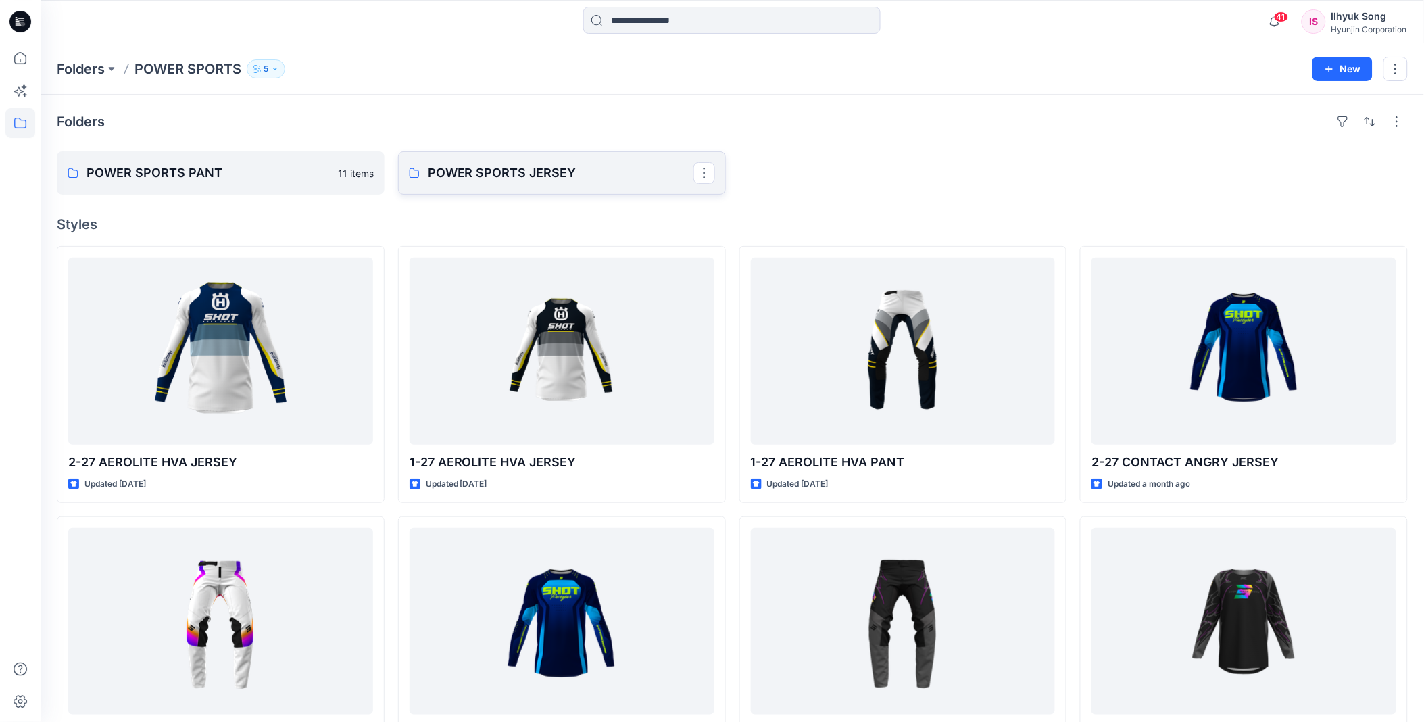
click at [572, 165] on p "POWER SPORTS JERSEY" at bounding box center [561, 173] width 266 height 19
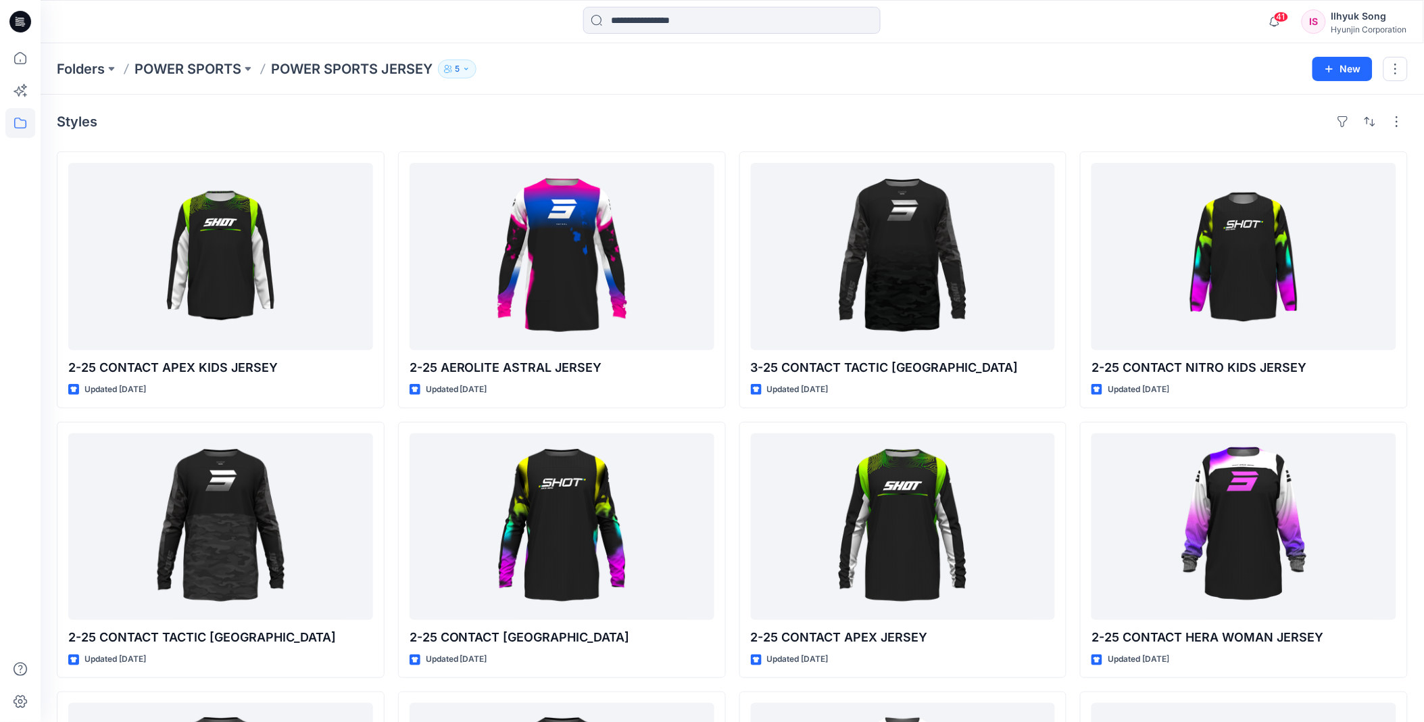
click at [350, 62] on p "POWER SPORTS JERSEY" at bounding box center [352, 68] width 162 height 19
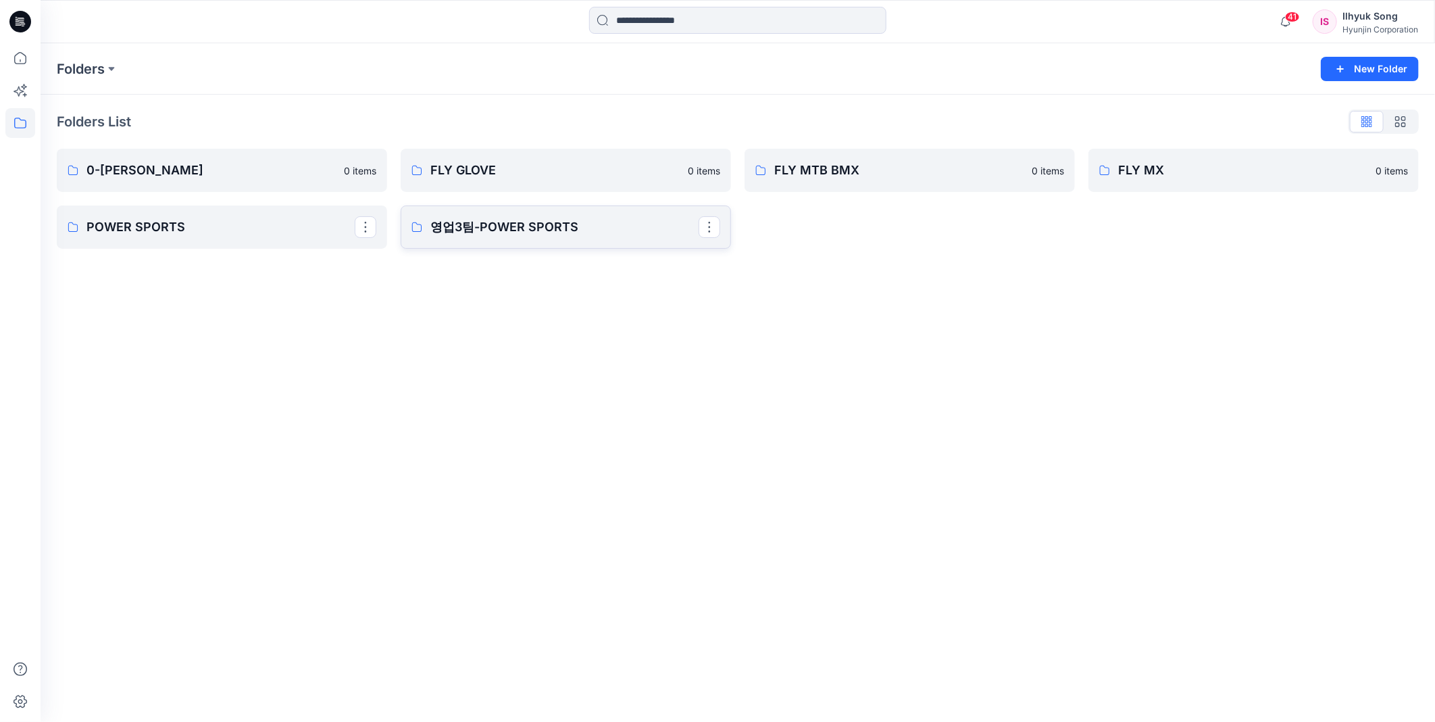
click at [552, 228] on p "영업3팀-POWER SPORTS" at bounding box center [564, 227] width 268 height 19
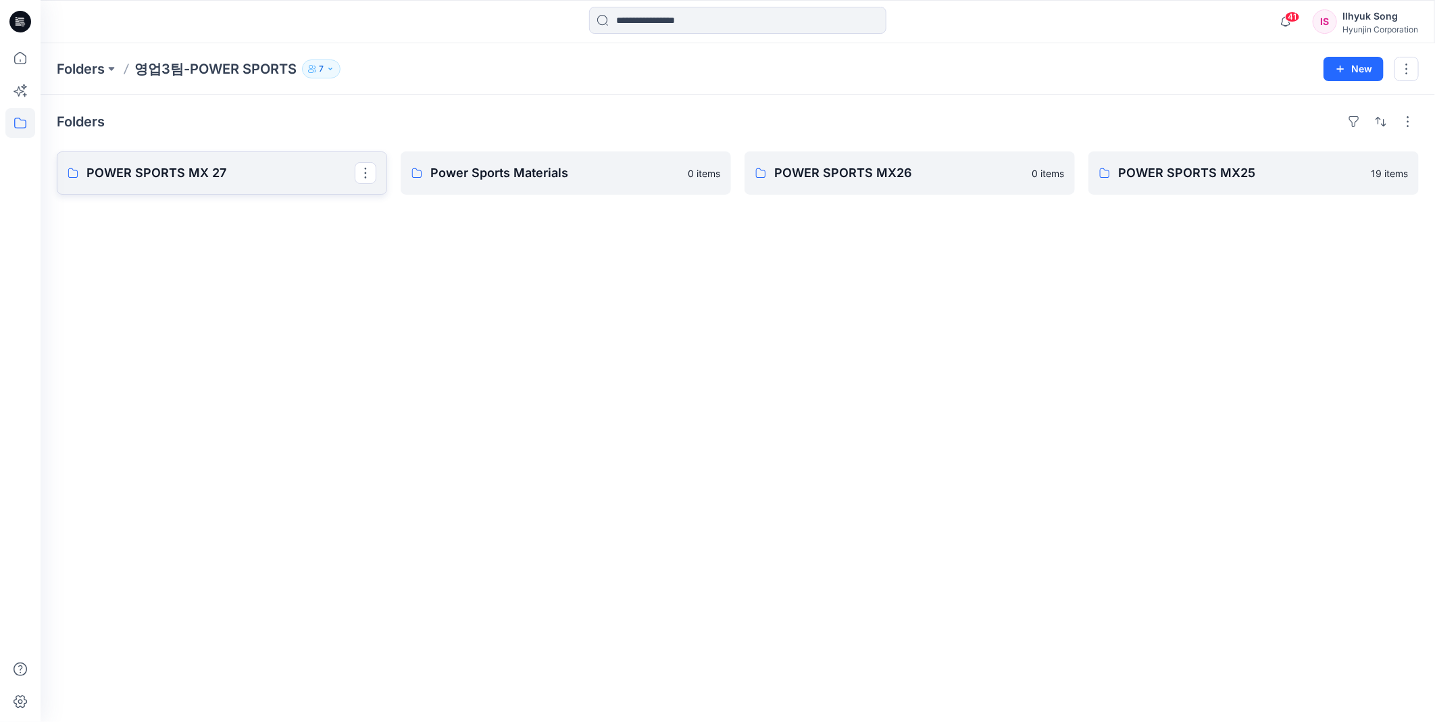
click at [176, 193] on link "POWER SPORTS MX 27" at bounding box center [222, 172] width 330 height 43
